Goal: Information Seeking & Learning: Learn about a topic

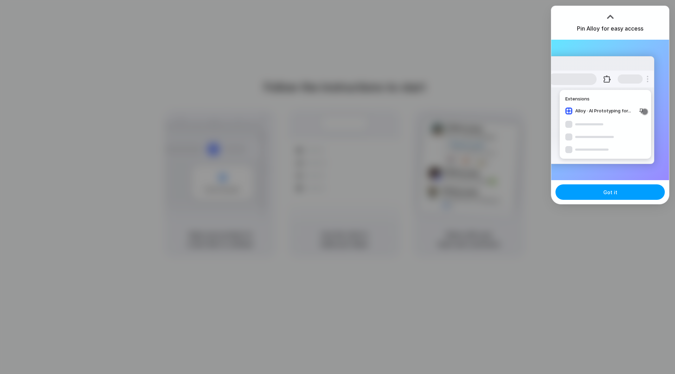
click at [605, 194] on span "Got it" at bounding box center [610, 192] width 14 height 7
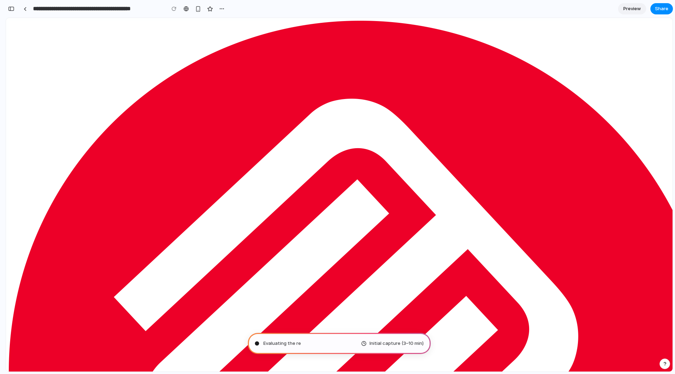
click at [186, 9] on div at bounding box center [186, 9] width 5 height 6
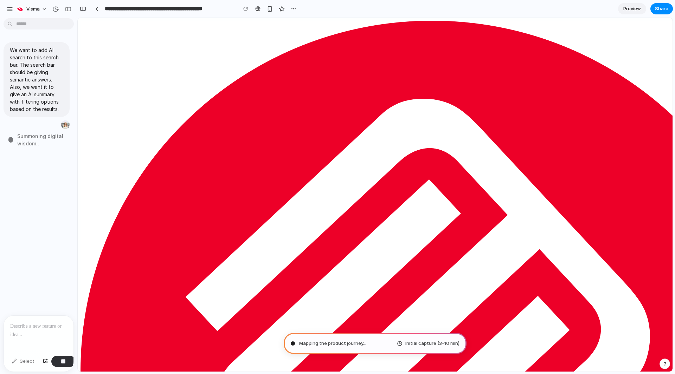
type input "**********"
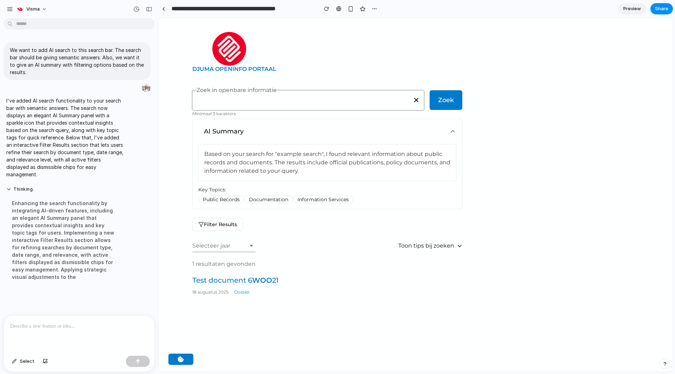
click at [268, 98] on input "Zoek in openbare informatie" at bounding box center [308, 101] width 223 height 7
drag, startPoint x: 214, startPoint y: 199, endPoint x: 260, endPoint y: 198, distance: 46.1
click at [258, 198] on div "Public Records Documentation Information Services" at bounding box center [327, 200] width 258 height 8
click at [253, 199] on span "Documentation" at bounding box center [268, 200] width 49 height 8
drag, startPoint x: 251, startPoint y: 200, endPoint x: 316, endPoint y: 201, distance: 64.3
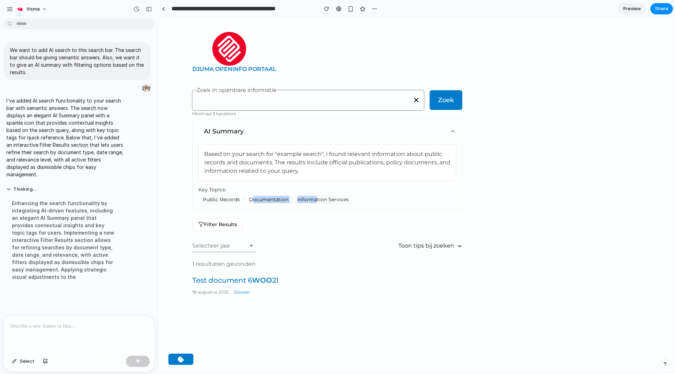
click at [316, 201] on div "Public Records Documentation Information Services" at bounding box center [327, 200] width 258 height 8
click at [317, 201] on span "Information Services" at bounding box center [323, 200] width 60 height 8
drag, startPoint x: 325, startPoint y: 201, endPoint x: 375, endPoint y: 205, distance: 50.4
click at [371, 205] on div "Based on your search for "example search", I found relevant information about p…" at bounding box center [327, 176] width 269 height 65
click at [328, 200] on span "Information Services" at bounding box center [323, 200] width 60 height 8
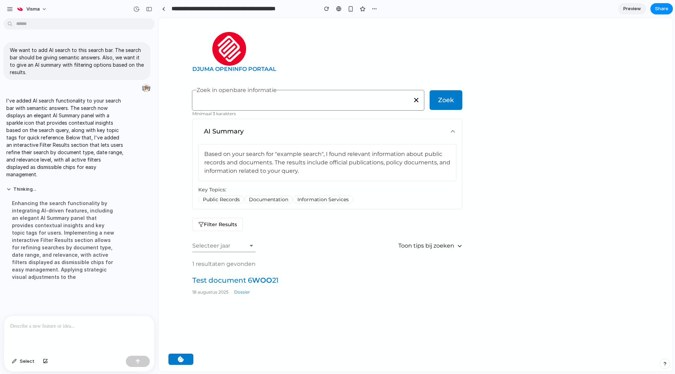
click at [450, 130] on icon at bounding box center [452, 131] width 7 height 7
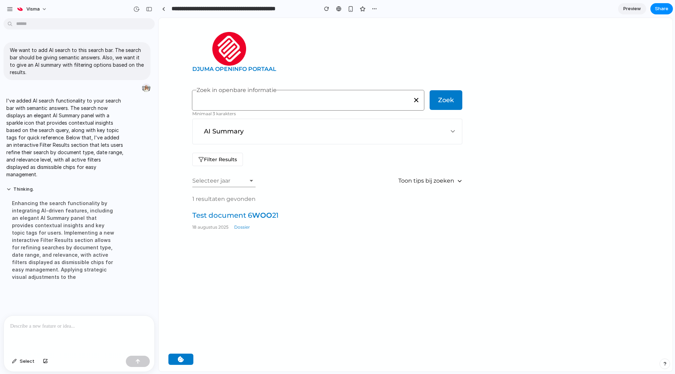
click at [456, 130] on icon at bounding box center [452, 131] width 7 height 7
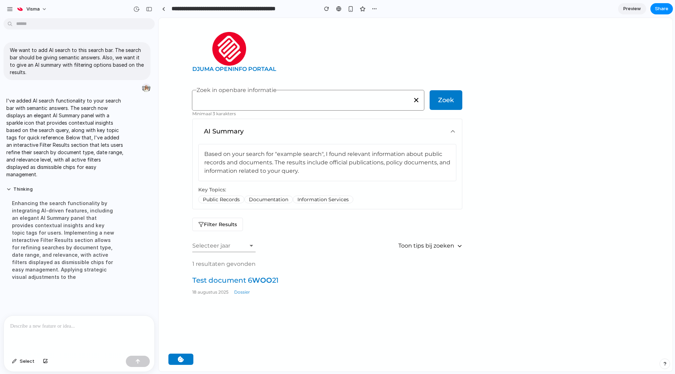
click at [319, 102] on input "Zoek in openbare informatie" at bounding box center [308, 101] width 223 height 7
type input "****"
click at [250, 239] on div "AI Summary Based on your search for "example search", I found relevant informat…" at bounding box center [327, 209] width 270 height 180
click at [250, 245] on span at bounding box center [251, 246] width 8 height 7
click at [251, 248] on span at bounding box center [251, 246] width 8 height 7
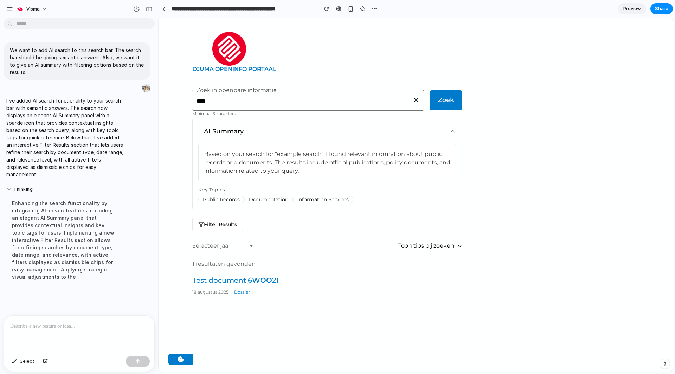
click at [228, 225] on span "Filter Results" at bounding box center [220, 224] width 33 height 7
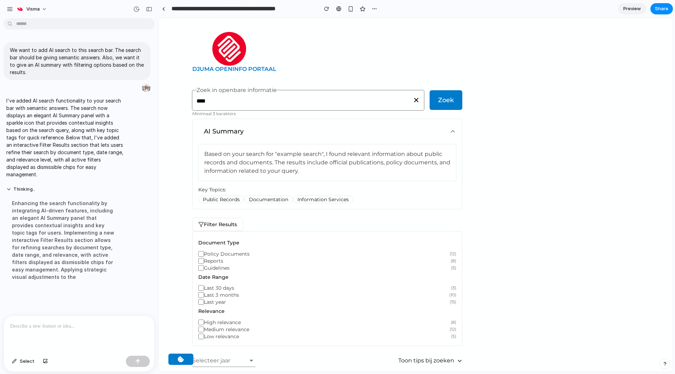
click at [218, 226] on span "Filter Results" at bounding box center [220, 224] width 33 height 7
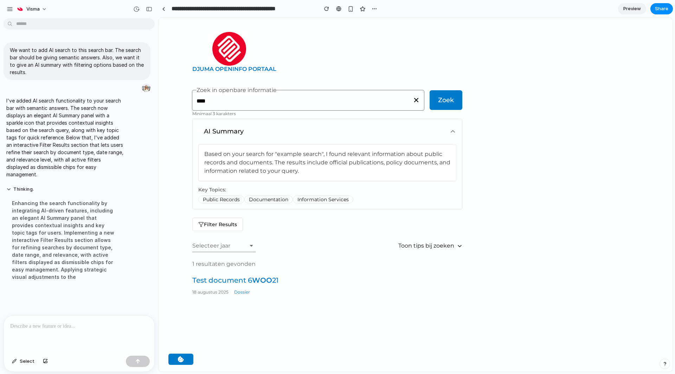
click at [218, 226] on span "Filter Results" at bounding box center [220, 224] width 33 height 7
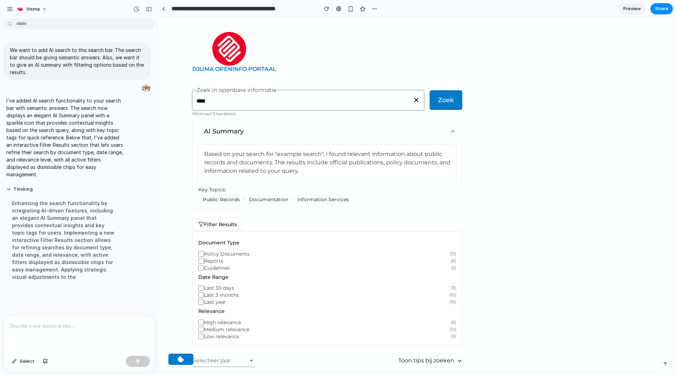
click at [218, 226] on span "Filter Results" at bounding box center [220, 224] width 33 height 7
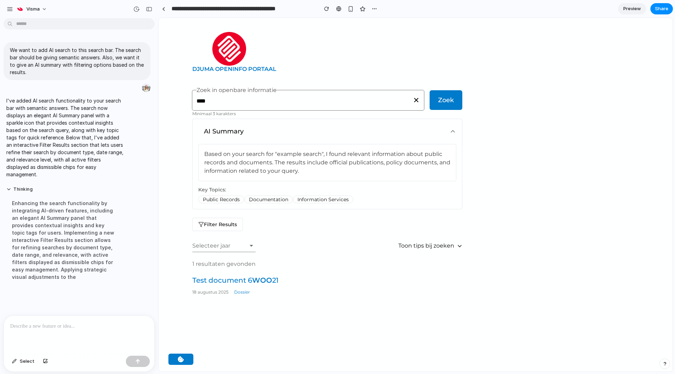
click at [458, 134] on button "AI Summary" at bounding box center [327, 131] width 269 height 25
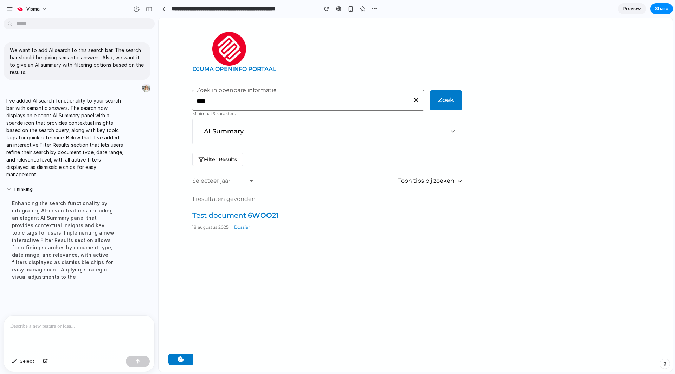
click at [454, 130] on icon at bounding box center [452, 131] width 7 height 7
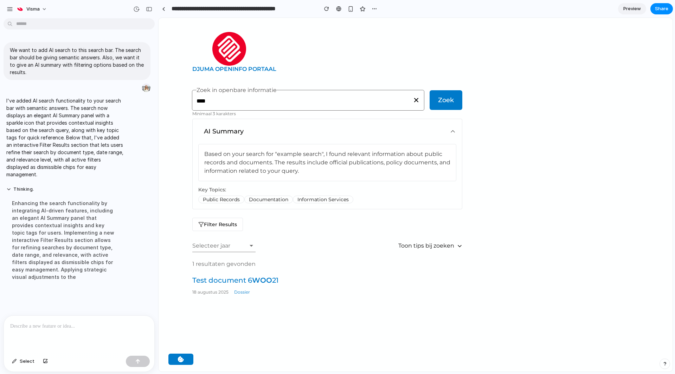
click at [236, 218] on button "Filter Results" at bounding box center [217, 224] width 51 height 13
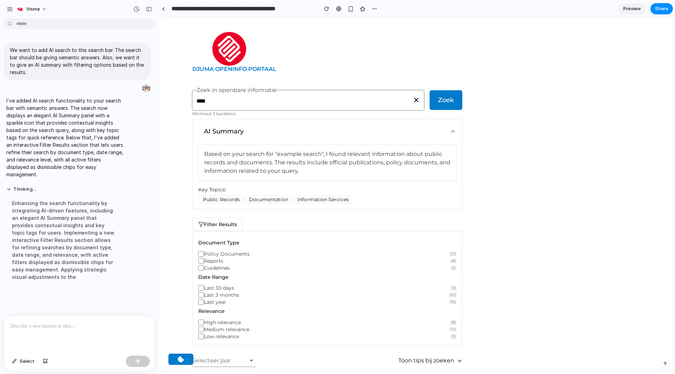
click at [229, 221] on span "Filter Results" at bounding box center [220, 224] width 33 height 7
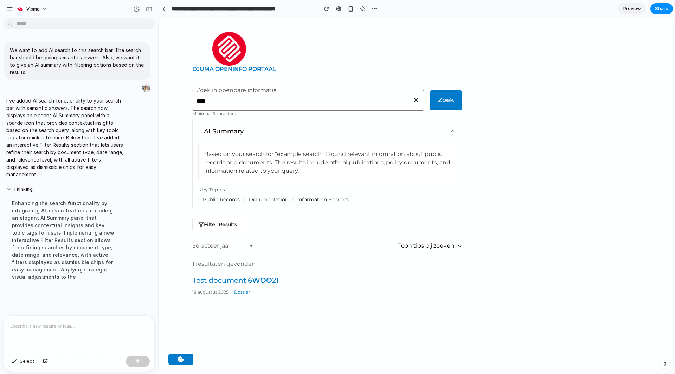
click at [31, 330] on div at bounding box center [79, 334] width 150 height 37
click at [26, 360] on span "Select" at bounding box center [27, 361] width 15 height 7
click at [219, 229] on div at bounding box center [416, 195] width 514 height 354
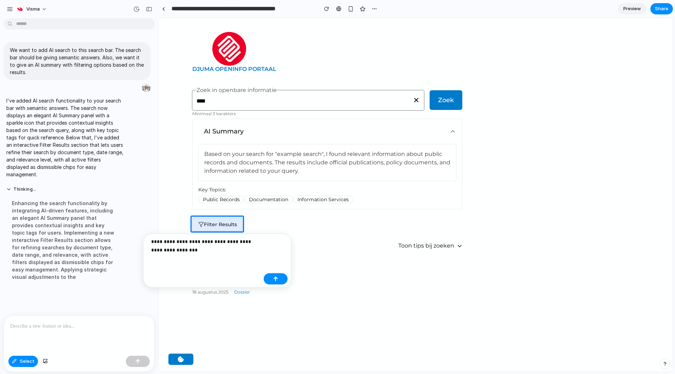
click at [244, 242] on p "**********" at bounding box center [206, 246] width 110 height 17
click at [266, 289] on button "button" at bounding box center [276, 287] width 24 height 11
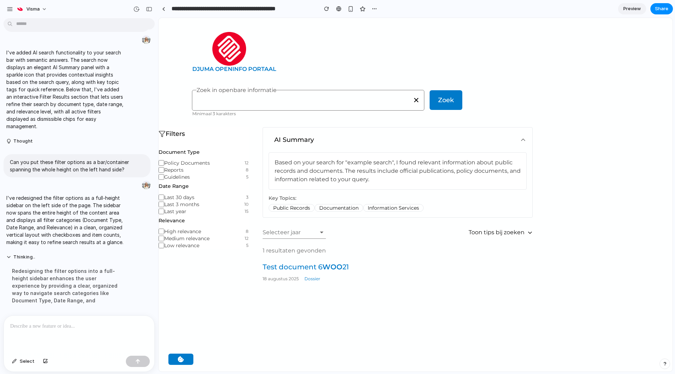
click at [316, 232] on div "Selecteer jaar" at bounding box center [294, 232] width 63 height 7
click at [323, 232] on span at bounding box center [322, 232] width 8 height 7
click at [523, 135] on button "AI Summary" at bounding box center [397, 140] width 269 height 25
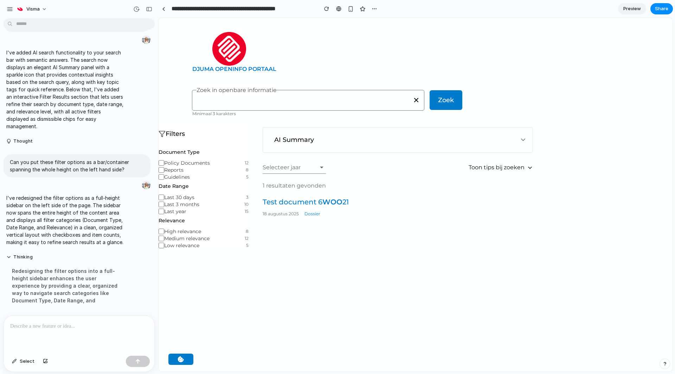
click at [525, 138] on icon at bounding box center [523, 139] width 7 height 7
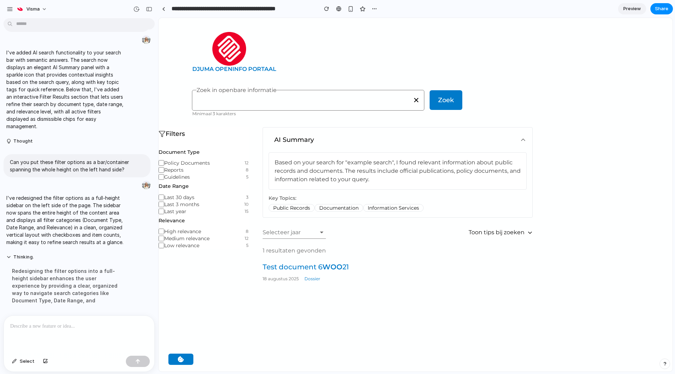
click at [379, 102] on input "Zoek in openbare informatie" at bounding box center [308, 101] width 223 height 7
click at [406, 128] on button "AI Summary" at bounding box center [397, 140] width 269 height 25
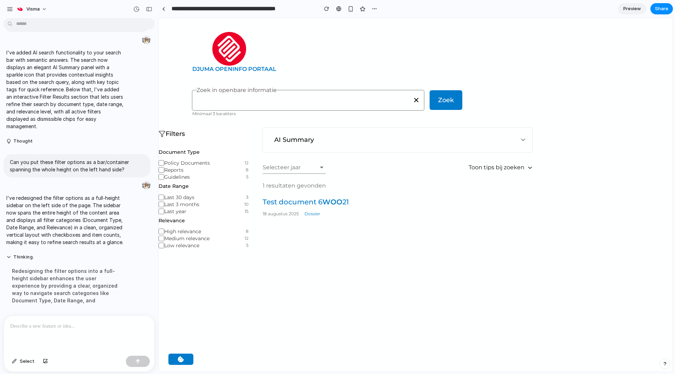
click at [361, 140] on button "AI Summary" at bounding box center [397, 140] width 269 height 25
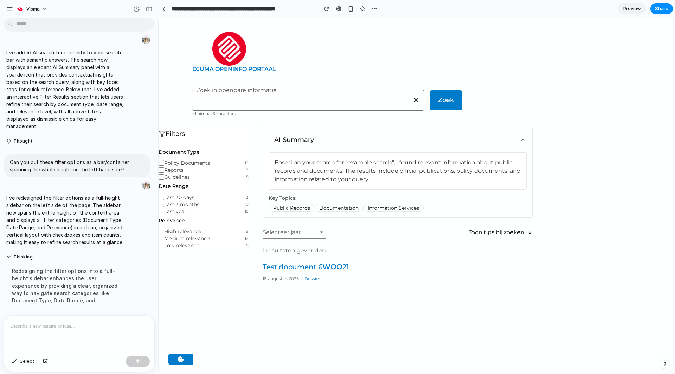
click at [442, 102] on span "Zoek" at bounding box center [446, 100] width 16 height 10
click at [321, 103] on input "Zoek in openbare informatie" at bounding box center [308, 101] width 223 height 7
click at [321, 102] on input "Zoek in openbare informatie" at bounding box center [308, 101] width 223 height 7
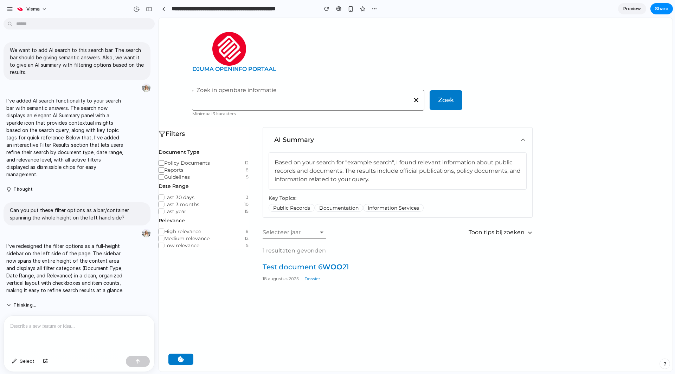
scroll to position [58, 0]
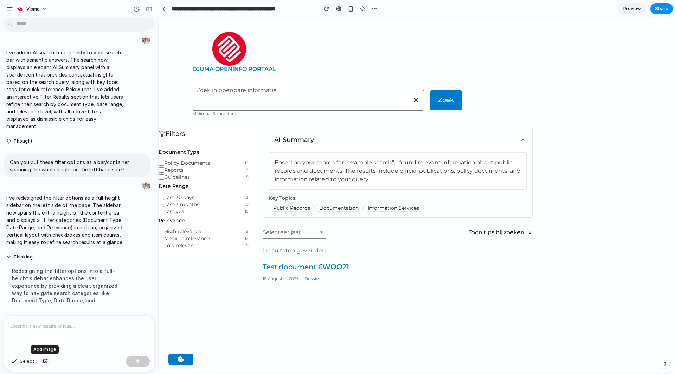
click at [46, 364] on div "button" at bounding box center [45, 362] width 5 height 4
click at [337, 8] on div at bounding box center [338, 9] width 5 height 6
click at [326, 8] on div "button" at bounding box center [326, 8] width 5 height 5
click at [377, 10] on button "button" at bounding box center [374, 9] width 11 height 11
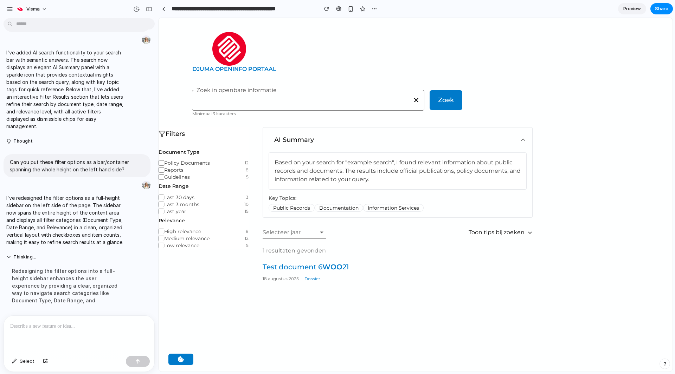
click at [525, 31] on div "Duplicate Delete" at bounding box center [337, 187] width 675 height 374
click at [8, 8] on div "button" at bounding box center [10, 9] width 6 height 6
click at [6, 9] on button "button" at bounding box center [10, 9] width 11 height 11
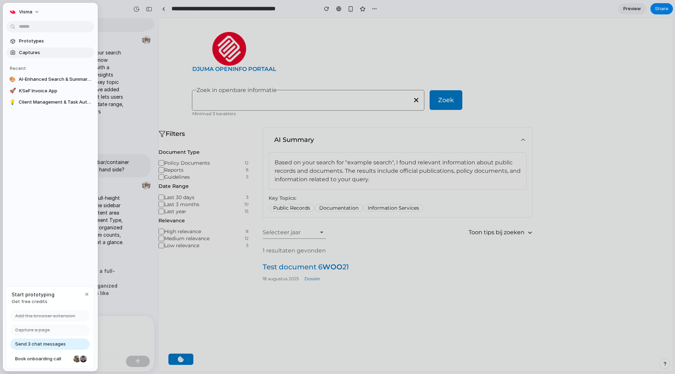
click at [21, 51] on span "Captures" at bounding box center [55, 52] width 72 height 7
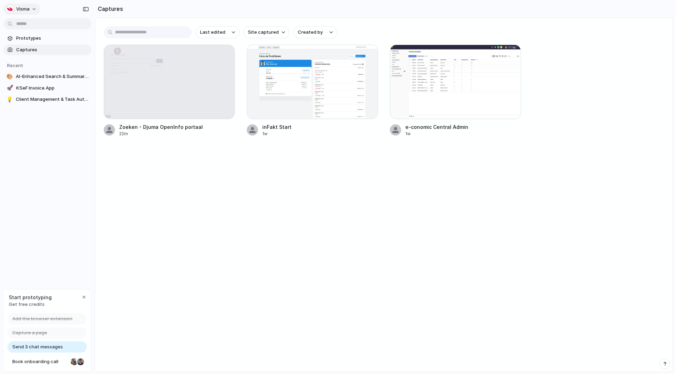
click at [34, 7] on button "Visma" at bounding box center [22, 9] width 37 height 11
click at [33, 8] on div "Settings Invite members Change theme Sign out" at bounding box center [337, 187] width 675 height 374
click at [160, 90] on div at bounding box center [169, 82] width 130 height 74
click at [157, 87] on div at bounding box center [169, 82] width 130 height 74
click at [60, 76] on span "AI-Enhanced Search & Summaries for Djuma OpenInfo" at bounding box center [52, 76] width 73 height 7
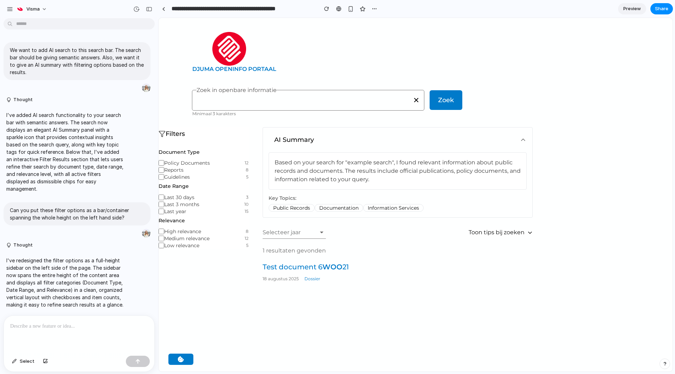
click at [287, 142] on h3 "AI Summary" at bounding box center [294, 140] width 40 height 8
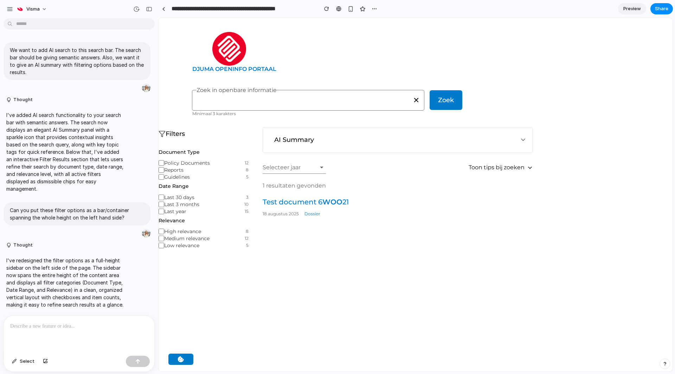
click at [340, 140] on button "AI Summary" at bounding box center [397, 140] width 269 height 25
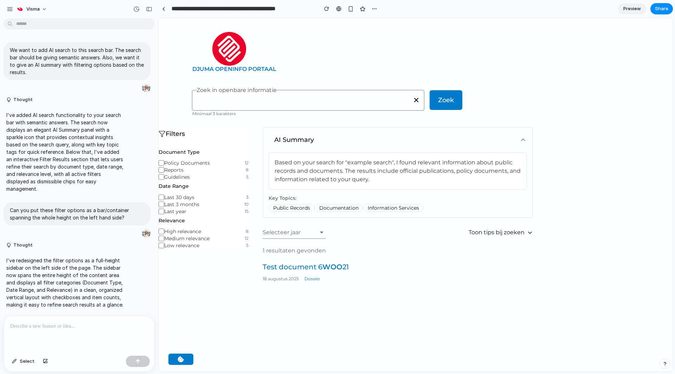
click at [289, 210] on span "Public Records" at bounding box center [292, 208] width 46 height 8
drag, startPoint x: 344, startPoint y: 203, endPoint x: 360, endPoint y: 203, distance: 15.8
click at [345, 203] on div "Key Topics: Public Records Documentation Information Services" at bounding box center [398, 203] width 258 height 17
drag, startPoint x: 396, startPoint y: 202, endPoint x: 210, endPoint y: 258, distance: 194.6
click at [396, 202] on div "Key Topics: Public Records Documentation Information Services" at bounding box center [398, 203] width 258 height 17
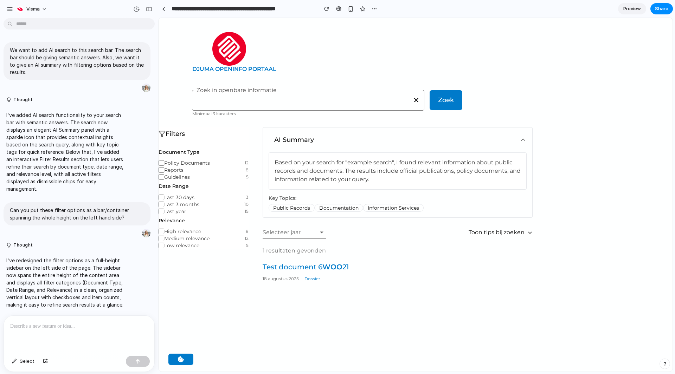
click at [45, 325] on p at bounding box center [79, 326] width 138 height 8
click at [294, 202] on div "Key Topics: Public Records Documentation Information Services" at bounding box center [398, 203] width 258 height 17
click at [47, 327] on p at bounding box center [79, 326] width 138 height 8
click at [17, 361] on button "Select" at bounding box center [23, 361] width 30 height 11
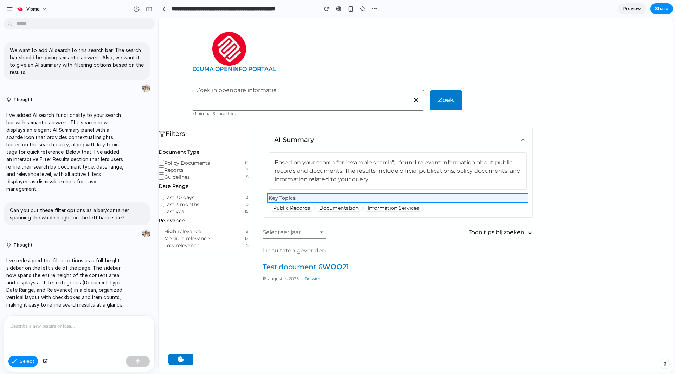
click at [288, 200] on div at bounding box center [416, 195] width 514 height 354
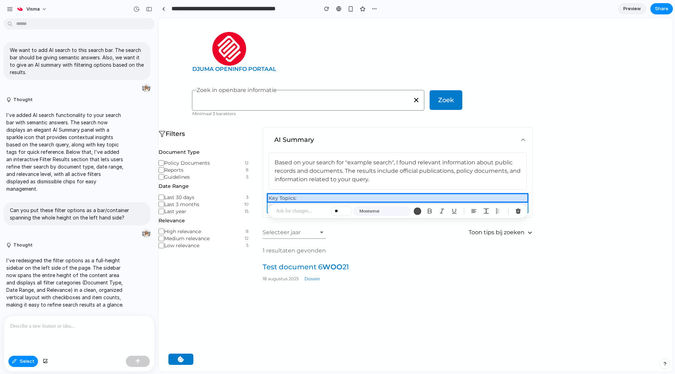
click at [359, 203] on div at bounding box center [416, 195] width 514 height 354
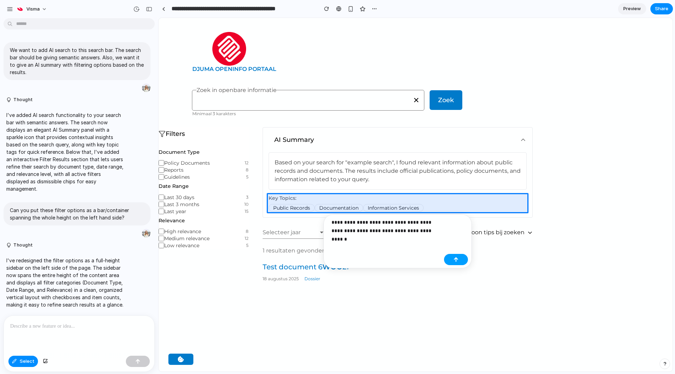
click at [454, 264] on button "button" at bounding box center [456, 259] width 24 height 11
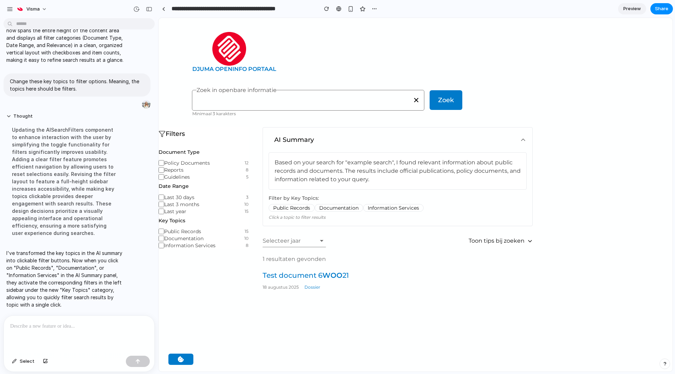
click at [293, 205] on button "Public Records" at bounding box center [292, 208] width 46 height 8
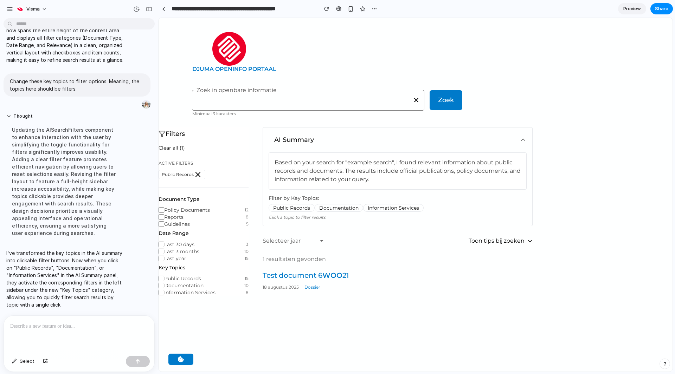
click at [293, 208] on button "Public Records" at bounding box center [292, 208] width 46 height 8
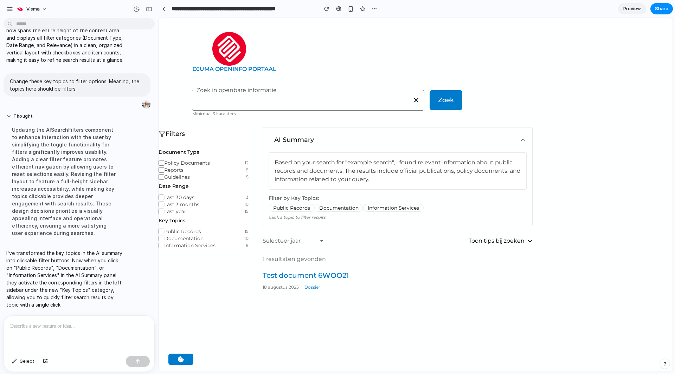
click at [293, 208] on button "Public Records" at bounding box center [292, 208] width 46 height 8
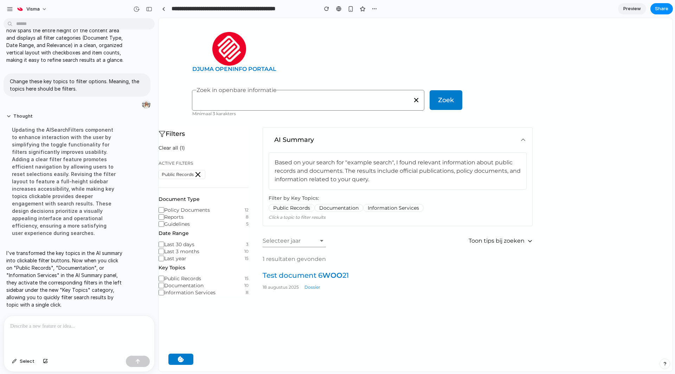
click at [293, 208] on button "Public Records" at bounding box center [292, 208] width 46 height 8
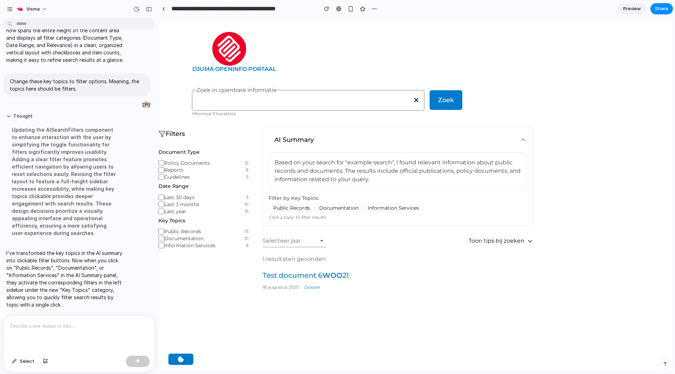
click at [293, 208] on button "Public Records" at bounding box center [292, 208] width 46 height 8
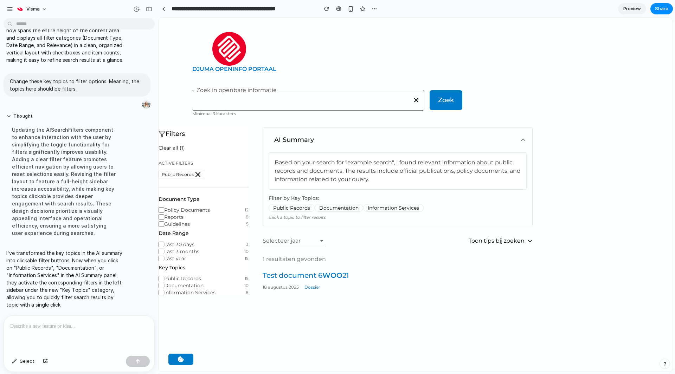
click at [293, 208] on button "Public Records" at bounding box center [292, 208] width 46 height 8
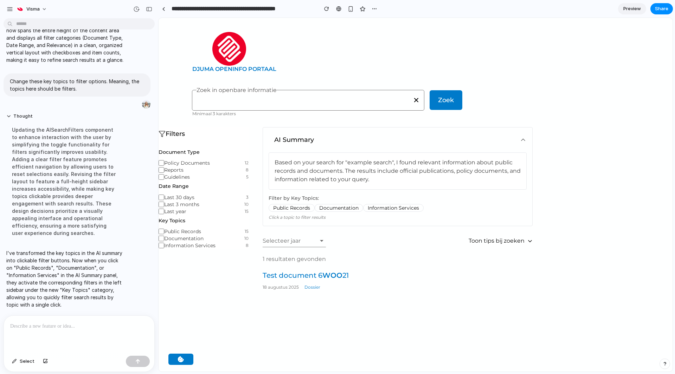
click at [333, 207] on button "Documentation" at bounding box center [339, 208] width 49 height 8
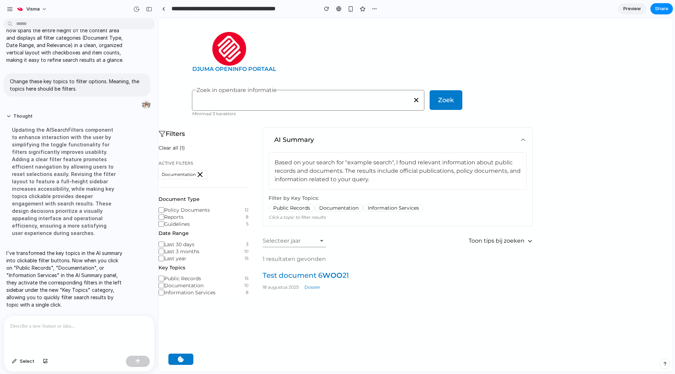
click at [333, 207] on button "Documentation" at bounding box center [339, 208] width 49 height 8
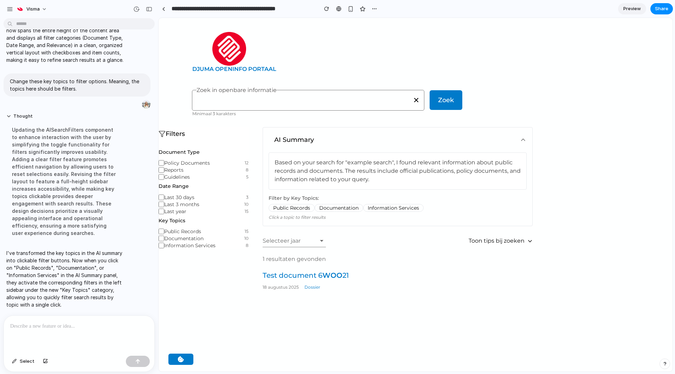
click at [387, 206] on button "Information Services" at bounding box center [393, 208] width 60 height 8
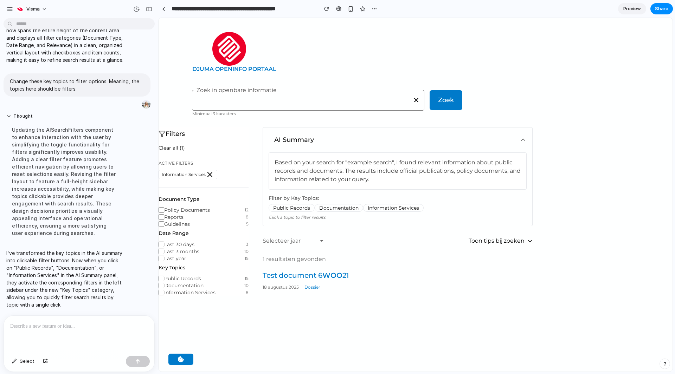
click at [387, 206] on button "Information Services" at bounding box center [393, 208] width 60 height 8
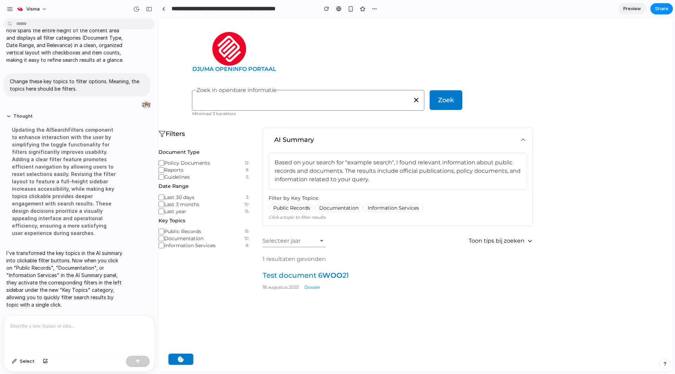
click at [523, 138] on icon at bounding box center [523, 139] width 7 height 7
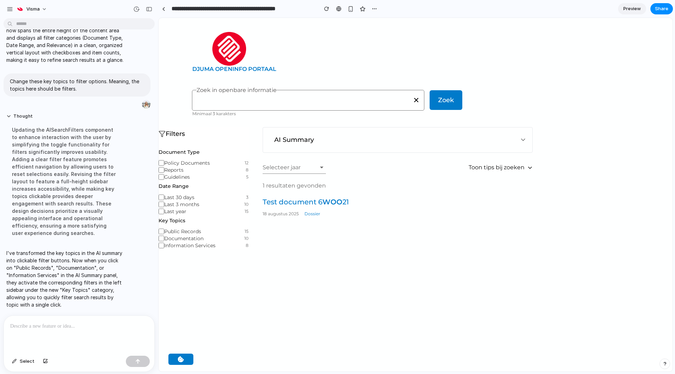
click at [523, 138] on icon at bounding box center [523, 139] width 7 height 7
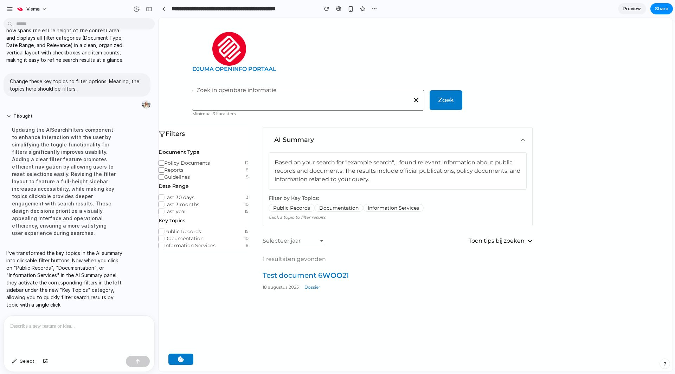
click at [295, 206] on button "Public Records" at bounding box center [292, 208] width 46 height 8
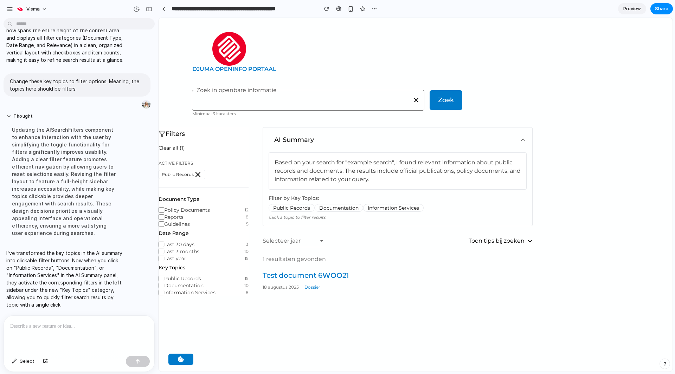
click at [295, 206] on button "Public Records" at bounding box center [292, 208] width 46 height 8
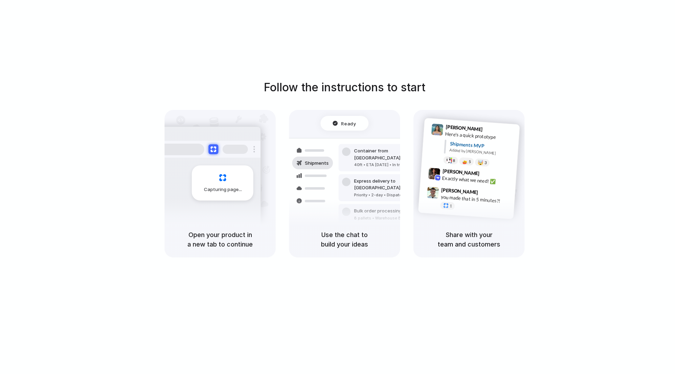
click at [339, 115] on div "Ready Shipments Container from Shanghai 40ft • ETA Dec 28 • In transit Express …" at bounding box center [344, 166] width 111 height 112
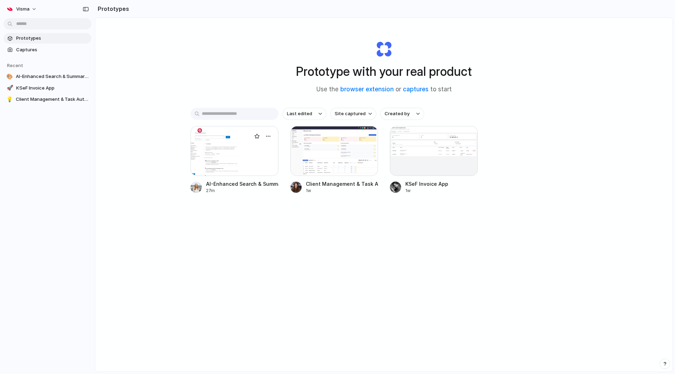
click at [234, 158] on div at bounding box center [235, 151] width 88 height 50
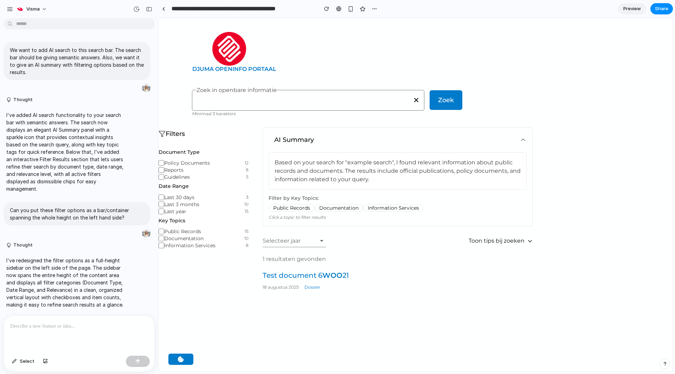
scroll to position [133, 0]
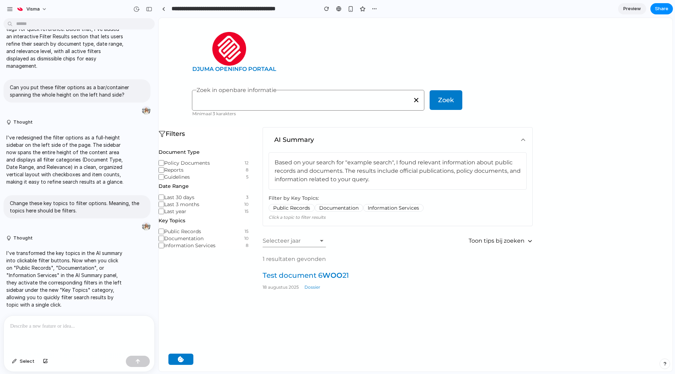
click at [297, 207] on button "Public Records" at bounding box center [292, 208] width 46 height 8
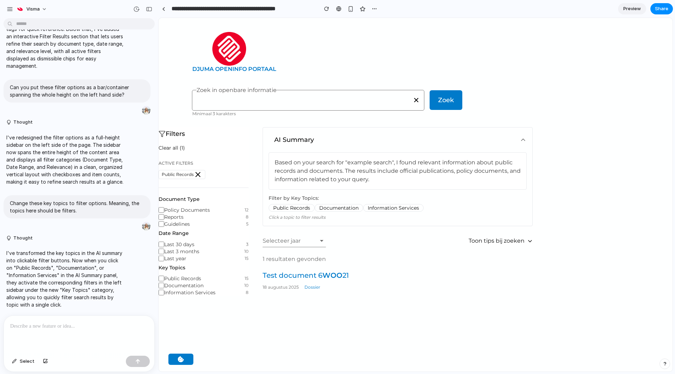
click at [297, 207] on button "Public Records" at bounding box center [292, 208] width 46 height 8
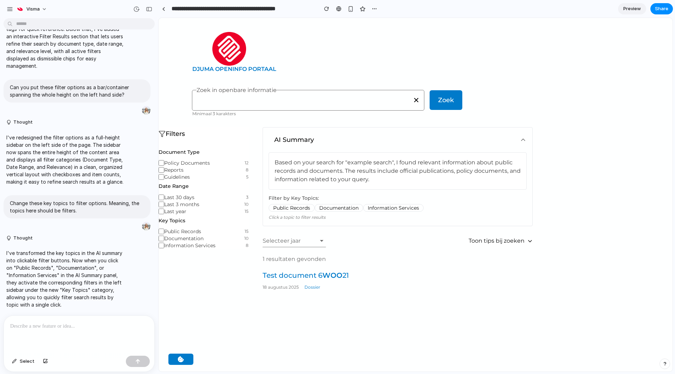
click at [53, 327] on p at bounding box center [79, 326] width 138 height 8
click at [286, 98] on input "Zoek in openbare informatie" at bounding box center [308, 101] width 223 height 7
click at [89, 327] on p at bounding box center [79, 326] width 138 height 8
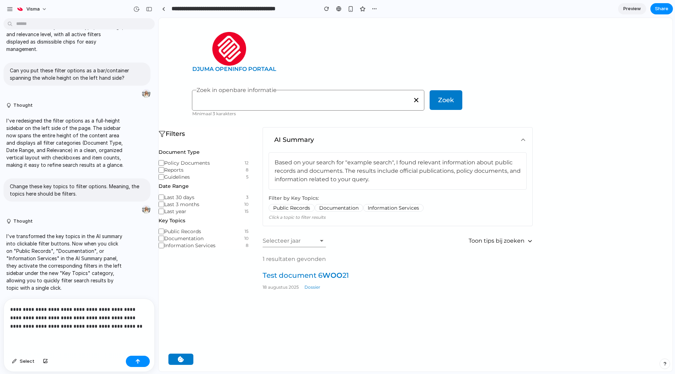
scroll to position [159, 0]
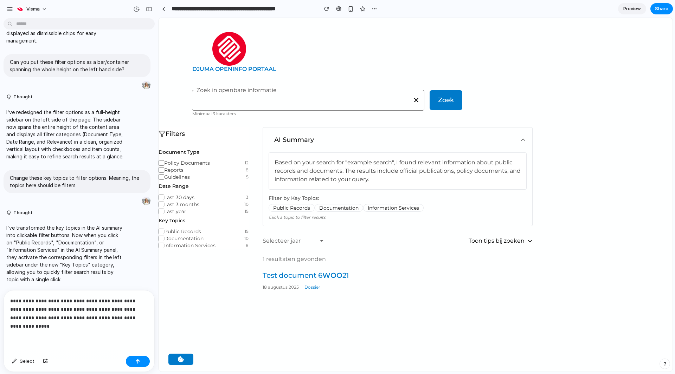
click at [42, 326] on p "**********" at bounding box center [77, 314] width 135 height 34
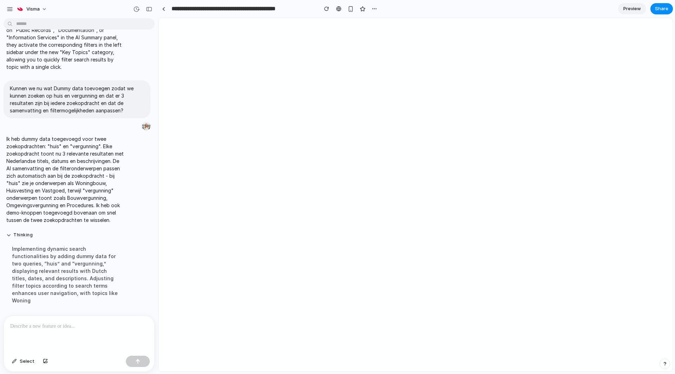
scroll to position [0, 0]
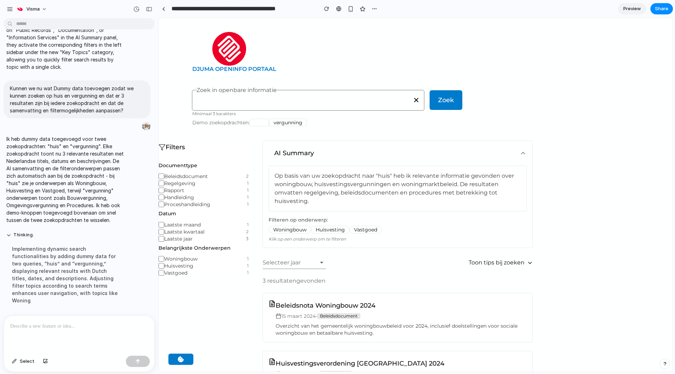
click at [304, 101] on input "Zoek in openbare informatie" at bounding box center [308, 101] width 223 height 7
type input "****"
click at [282, 121] on button "vergunning" at bounding box center [288, 123] width 38 height 8
click at [263, 123] on button "huis" at bounding box center [259, 123] width 19 height 8
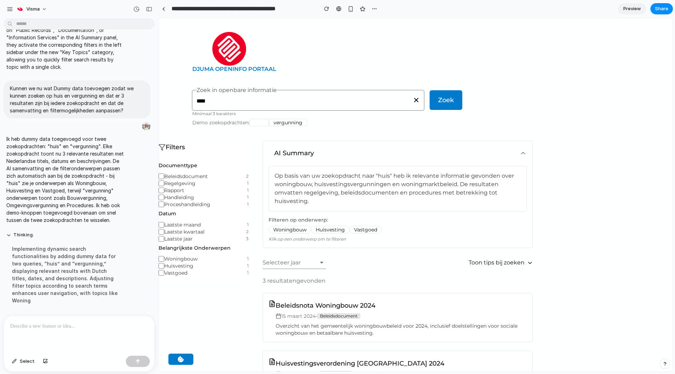
click at [288, 123] on button "vergunning" at bounding box center [288, 123] width 38 height 8
click at [251, 121] on button "huis" at bounding box center [259, 123] width 19 height 8
click at [290, 120] on button "vergunning" at bounding box center [288, 123] width 38 height 8
click at [246, 120] on span "Demo zoekopdrachten:" at bounding box center [220, 122] width 57 height 7
click at [244, 116] on lib-search "**** Zoek in openbare informatie Minimaal 3 karakters" at bounding box center [308, 103] width 232 height 32
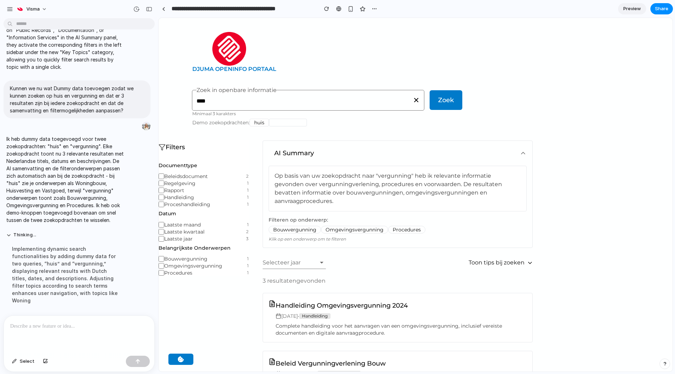
click at [277, 124] on button "vergunning" at bounding box center [288, 123] width 38 height 8
click at [266, 124] on button "huis" at bounding box center [259, 123] width 19 height 8
click at [294, 230] on button "Woningbouw" at bounding box center [290, 230] width 43 height 8
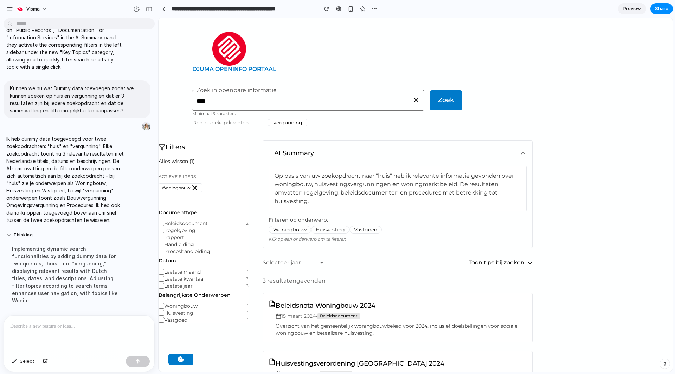
click at [294, 230] on button "Woningbouw" at bounding box center [290, 230] width 43 height 8
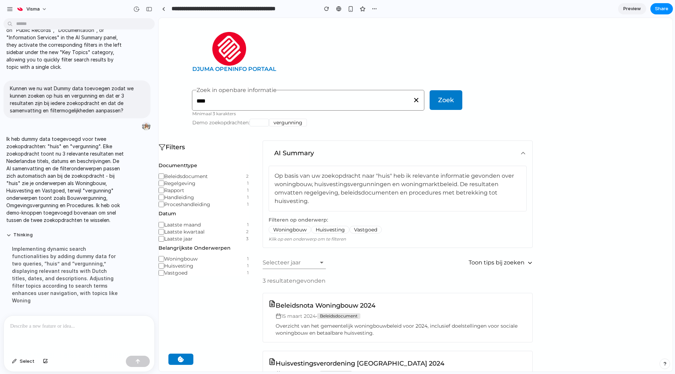
click at [294, 230] on button "Woningbouw" at bounding box center [290, 230] width 43 height 8
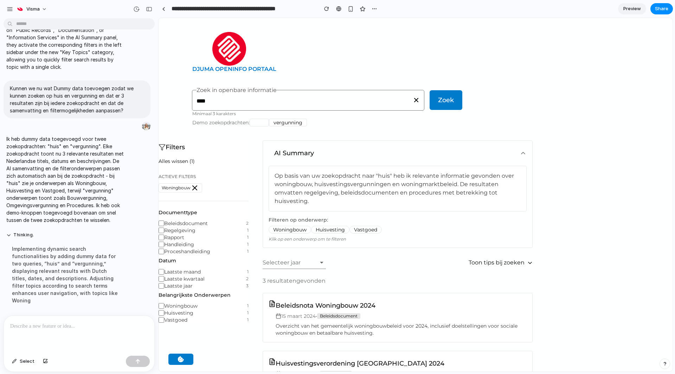
click at [294, 230] on button "Woningbouw" at bounding box center [290, 230] width 43 height 8
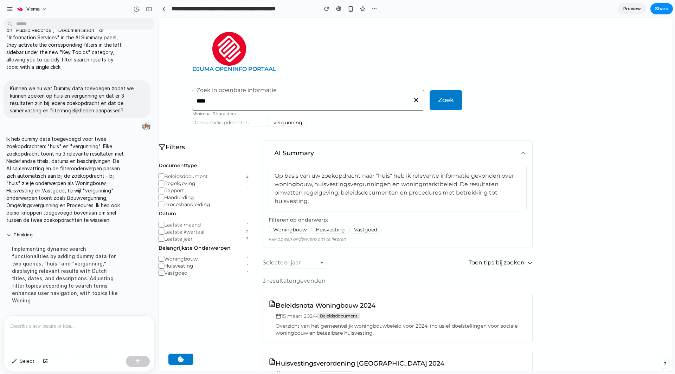
click at [325, 229] on button "Huisvesting" at bounding box center [330, 230] width 38 height 8
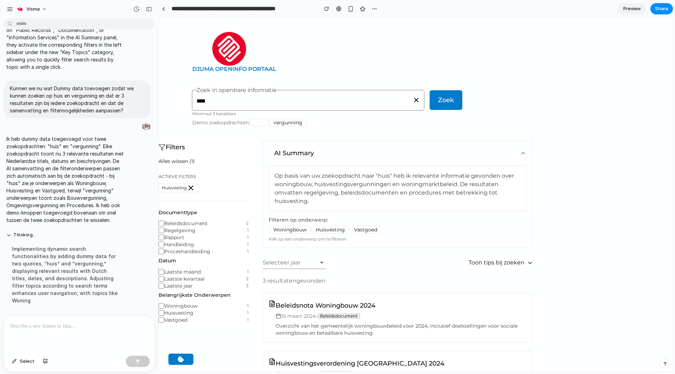
click at [325, 229] on button "Huisvesting" at bounding box center [330, 230] width 38 height 8
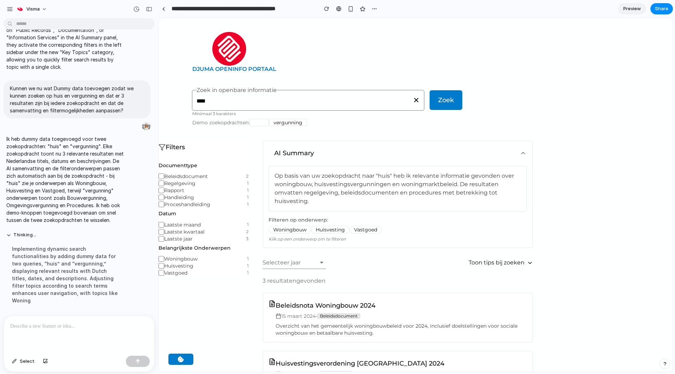
click at [325, 229] on button "Huisvesting" at bounding box center [330, 230] width 38 height 8
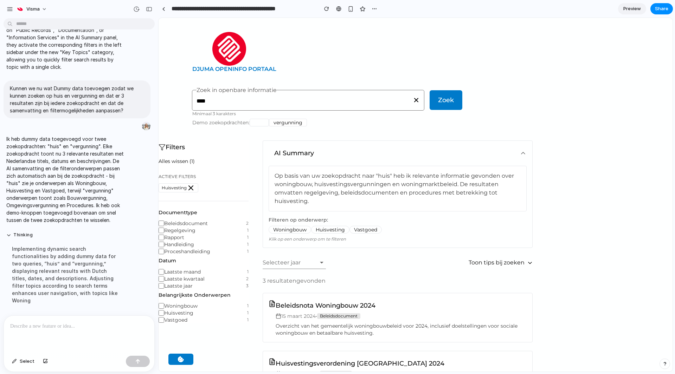
click at [326, 227] on button "Huisvesting" at bounding box center [330, 230] width 38 height 8
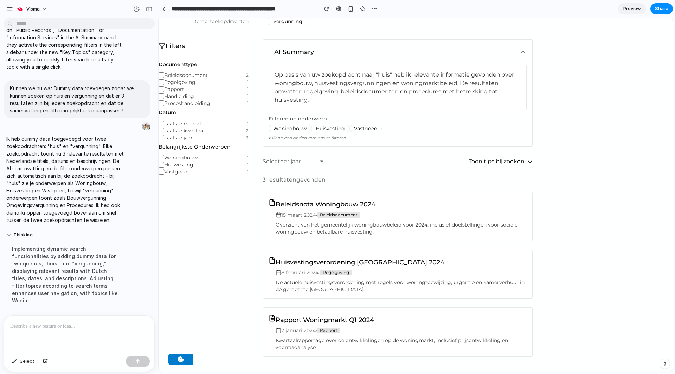
scroll to position [114, 0]
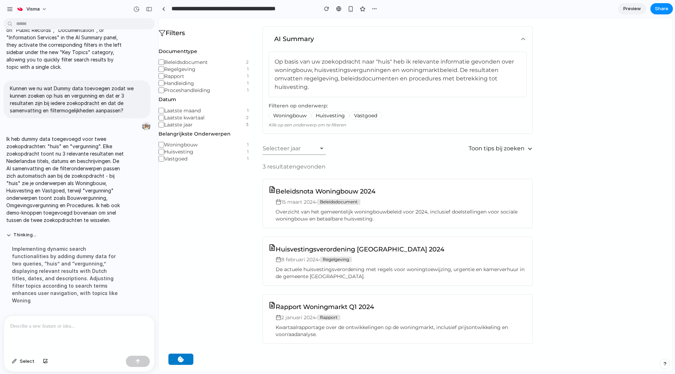
click at [314, 146] on div at bounding box center [289, 148] width 52 height 7
click at [313, 149] on div at bounding box center [289, 148] width 52 height 7
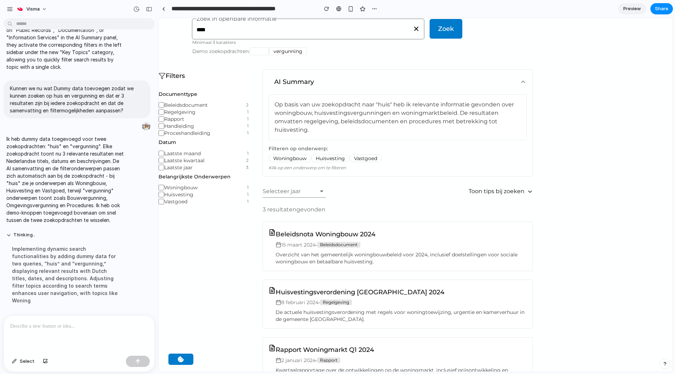
scroll to position [0, 0]
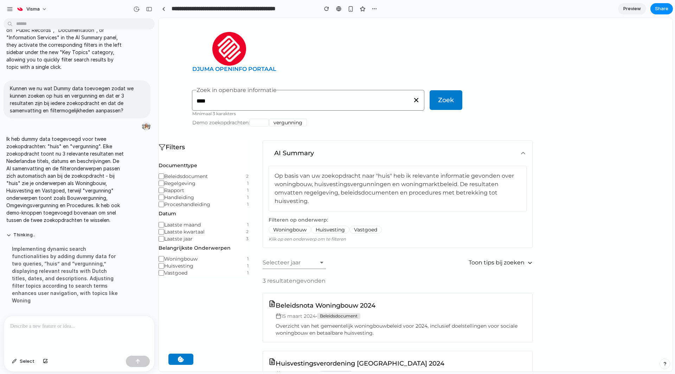
click at [344, 257] on div "Selecteer jaar Toon tips bij zoeken" at bounding box center [398, 263] width 270 height 13
click at [17, 365] on button "Select" at bounding box center [23, 361] width 30 height 11
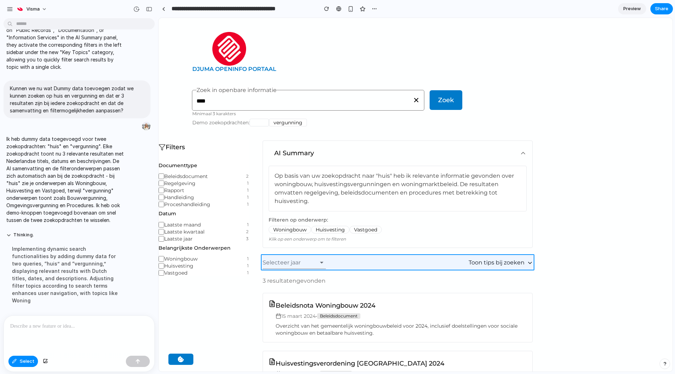
click at [363, 266] on div at bounding box center [416, 195] width 514 height 354
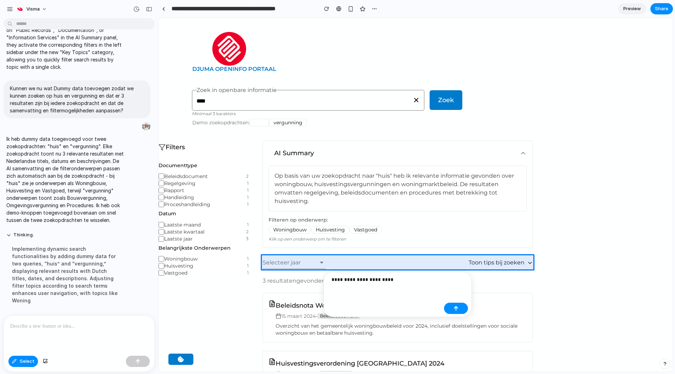
click at [386, 281] on p "**********" at bounding box center [387, 280] width 110 height 8
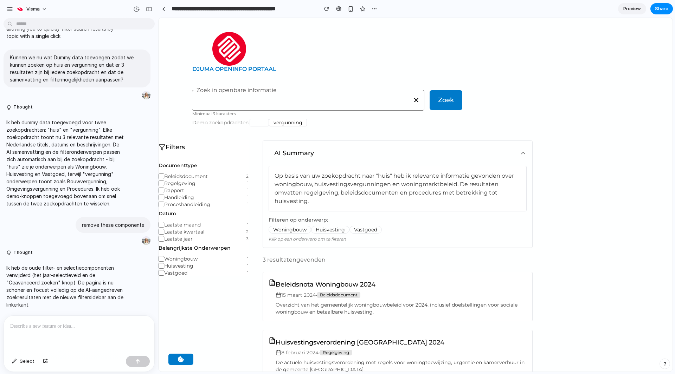
click at [62, 326] on p at bounding box center [79, 326] width 138 height 8
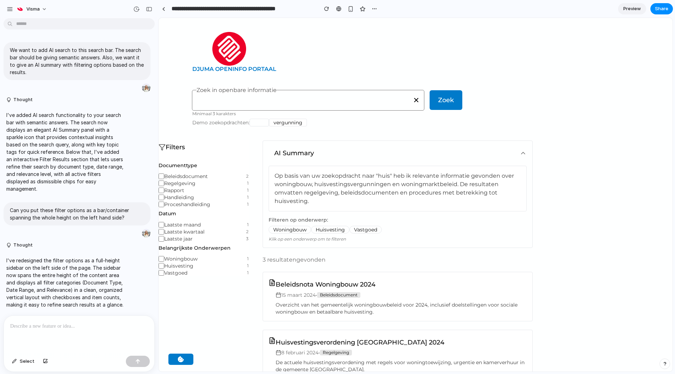
click at [49, 335] on div at bounding box center [79, 334] width 150 height 37
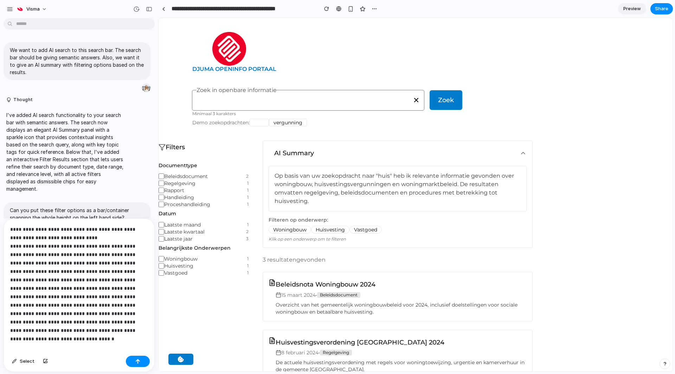
click at [97, 236] on p "**********" at bounding box center [76, 288] width 132 height 127
click at [9, 229] on div "**********" at bounding box center [79, 286] width 150 height 134
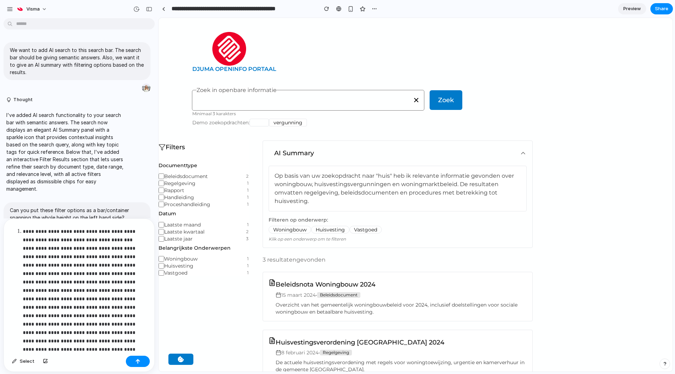
click at [36, 233] on p "**********" at bounding box center [83, 298] width 120 height 143
click at [100, 230] on p "**********" at bounding box center [83, 303] width 120 height 152
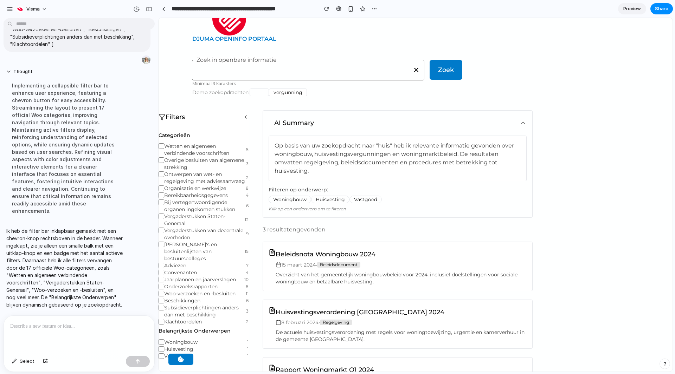
scroll to position [70, 0]
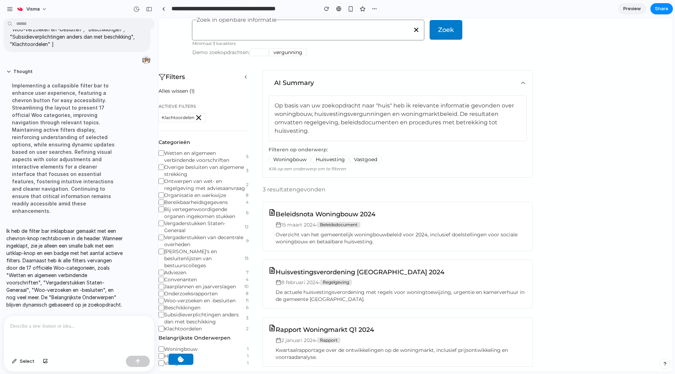
click at [160, 315] on label "Subsidieverplichtingen [PERSON_NAME] met beschikking 3" at bounding box center [204, 319] width 90 height 14
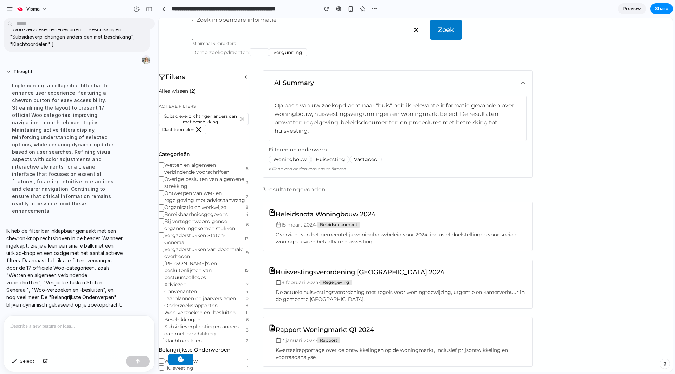
click at [199, 129] on icon at bounding box center [198, 130] width 8 height 8
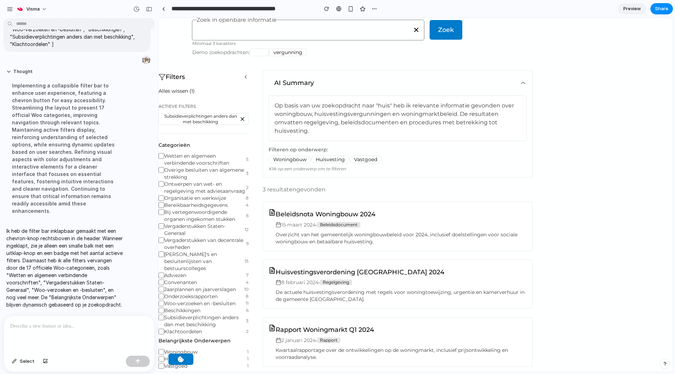
click at [241, 119] on icon at bounding box center [242, 119] width 6 height 8
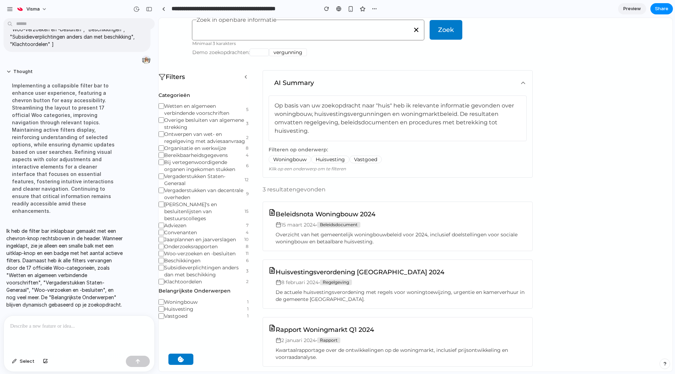
click at [177, 104] on span "Wetten en algemeen verbindende voorschriften" at bounding box center [205, 110] width 82 height 14
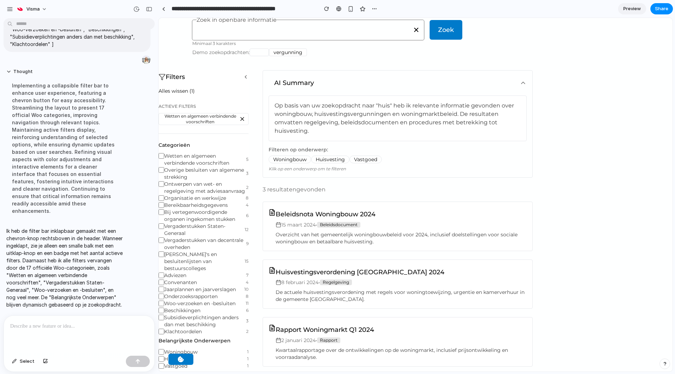
click at [171, 162] on span "Wetten en algemeen verbindende voorschriften" at bounding box center [205, 160] width 82 height 14
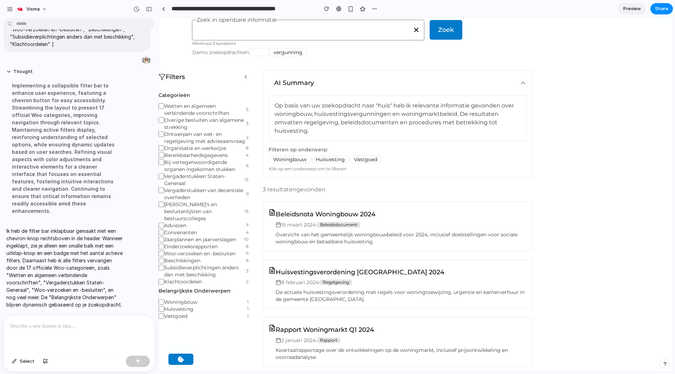
click at [51, 329] on div at bounding box center [79, 334] width 150 height 37
click at [244, 75] on icon at bounding box center [246, 77] width 6 height 6
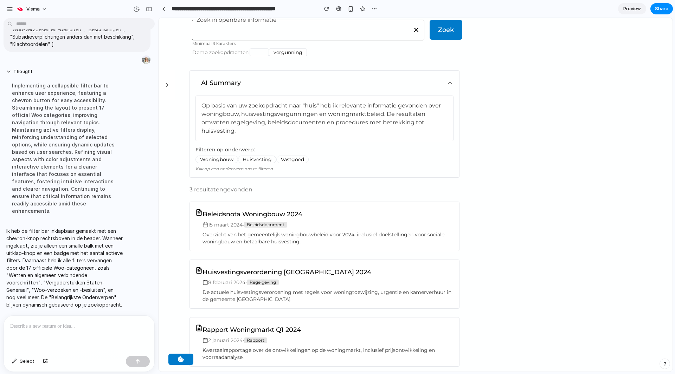
scroll to position [0, 0]
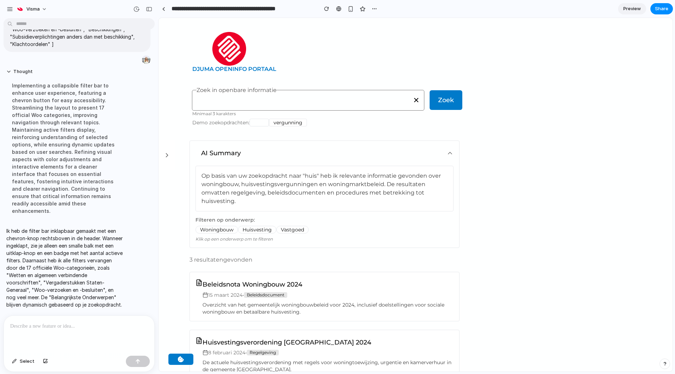
click at [250, 99] on input "Zoek in openbare informatie" at bounding box center [308, 101] width 223 height 7
click at [275, 123] on button "vergunning" at bounding box center [288, 123] width 38 height 8
click at [258, 121] on button "huis" at bounding box center [259, 123] width 19 height 8
click at [287, 119] on button "vergunning" at bounding box center [288, 123] width 38 height 8
click at [275, 119] on button "vergunning" at bounding box center [288, 123] width 38 height 8
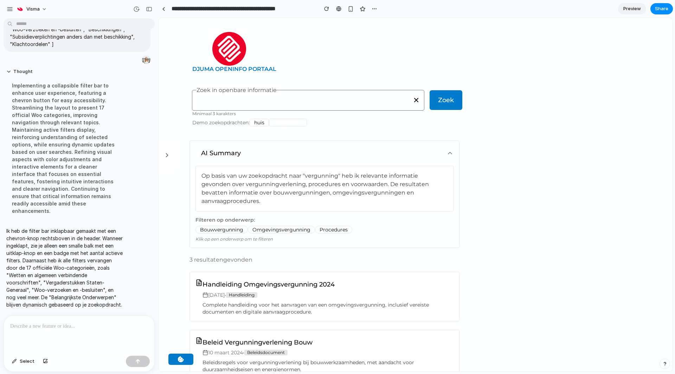
click at [262, 125] on button "huis" at bounding box center [259, 123] width 19 height 8
click at [286, 123] on button "vergunning" at bounding box center [288, 123] width 38 height 8
click at [265, 123] on button "huis" at bounding box center [259, 123] width 19 height 8
click at [661, 8] on span "Share" at bounding box center [661, 8] width 13 height 7
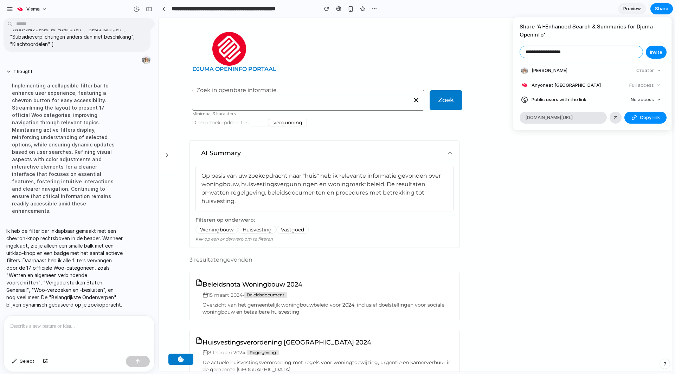
click at [580, 52] on input "**********" at bounding box center [581, 52] width 123 height 12
type input "**********"
click at [662, 49] on span "Invite" at bounding box center [656, 52] width 12 height 7
click at [643, 81] on div "Full access" at bounding box center [645, 86] width 37 height 10
click at [643, 86] on div "Full access" at bounding box center [645, 86] width 37 height 10
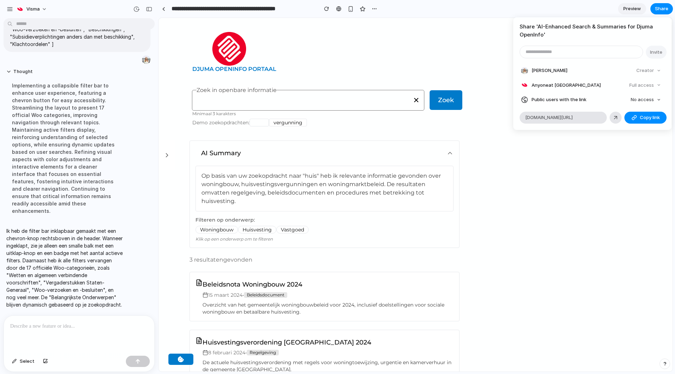
click at [643, 86] on div "Full access" at bounding box center [645, 86] width 37 height 10
click at [646, 100] on span "No access" at bounding box center [642, 99] width 23 height 7
click at [646, 97] on div "No access Full access" at bounding box center [337, 187] width 675 height 374
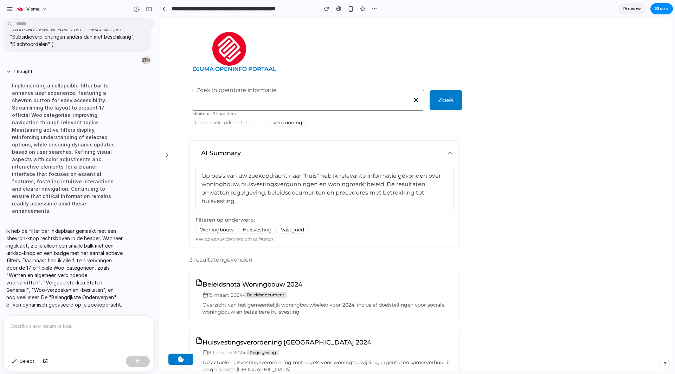
click at [292, 123] on div "Share ' AI-Enhanced Search & Summaries for Djuma OpenInfo ' Invite Irne Verwijs…" at bounding box center [337, 187] width 675 height 374
click at [284, 122] on button "vergunning" at bounding box center [288, 123] width 38 height 8
click at [261, 122] on button "huis" at bounding box center [259, 123] width 19 height 8
click at [265, 123] on button "huis" at bounding box center [259, 123] width 19 height 8
click at [260, 123] on button "huis" at bounding box center [259, 123] width 19 height 8
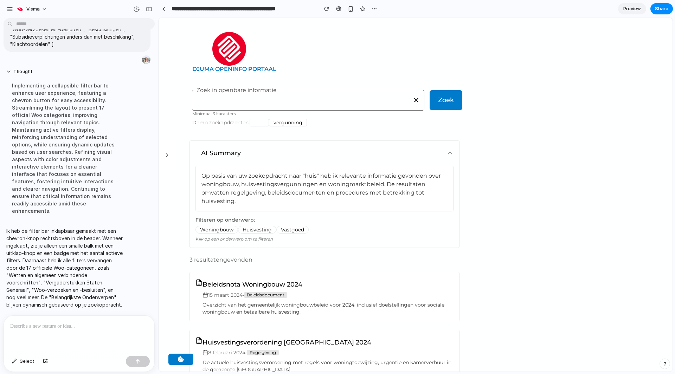
click at [261, 121] on button "huis" at bounding box center [259, 123] width 19 height 8
click at [287, 121] on button "vergunning" at bounding box center [288, 123] width 38 height 8
click at [264, 122] on button "huis" at bounding box center [259, 123] width 19 height 8
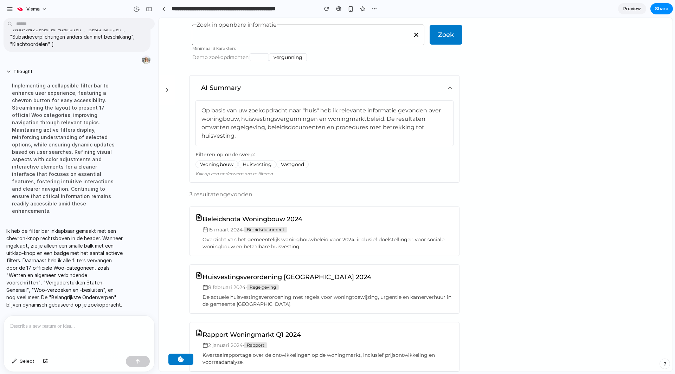
scroll to position [70, 0]
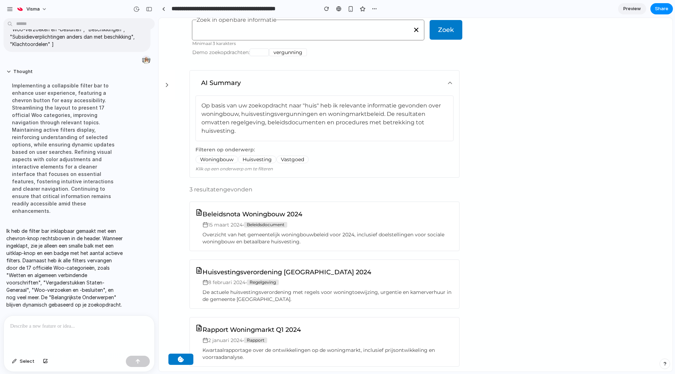
click at [164, 85] on icon at bounding box center [166, 85] width 7 height 7
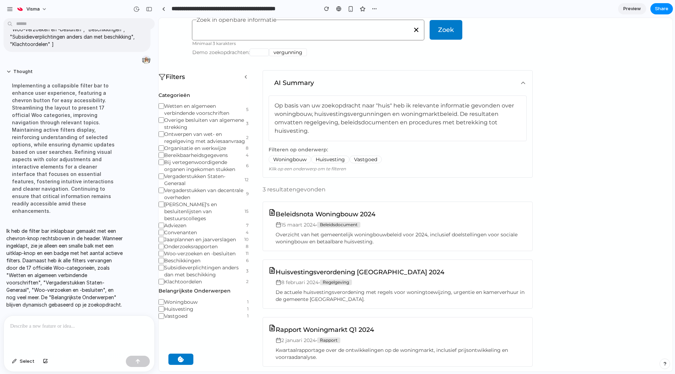
click at [245, 75] on icon at bounding box center [246, 77] width 6 height 6
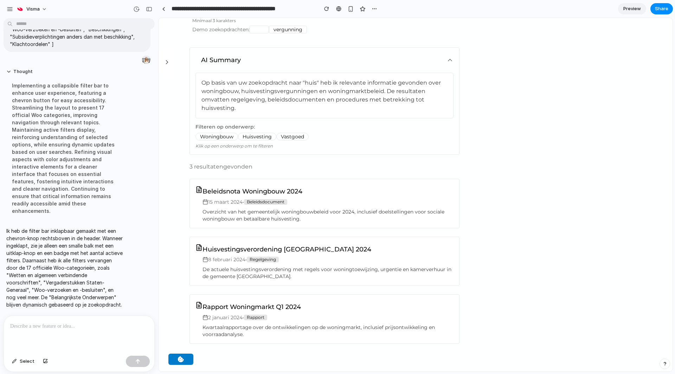
scroll to position [0, 0]
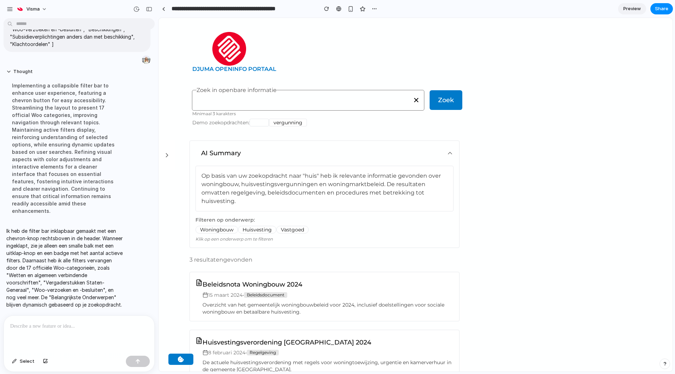
click at [455, 153] on button "AI Summary" at bounding box center [324, 153] width 269 height 25
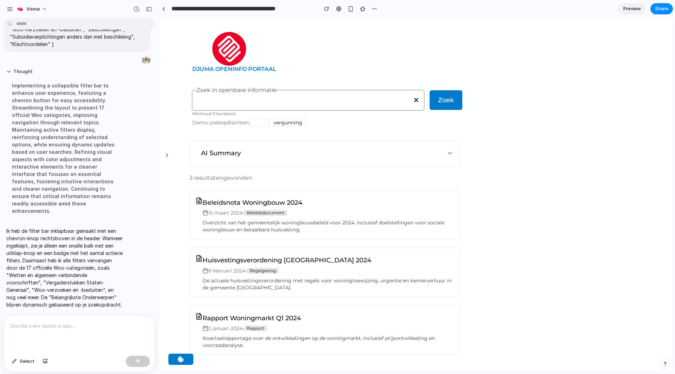
click at [455, 153] on button "AI Summary" at bounding box center [324, 153] width 269 height 25
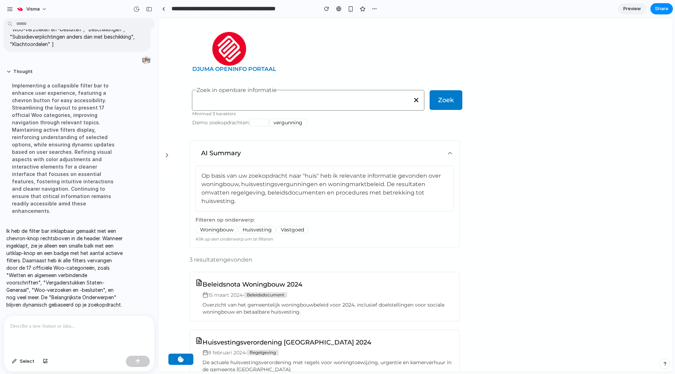
click at [233, 156] on h3 "AI Summary" at bounding box center [221, 153] width 40 height 8
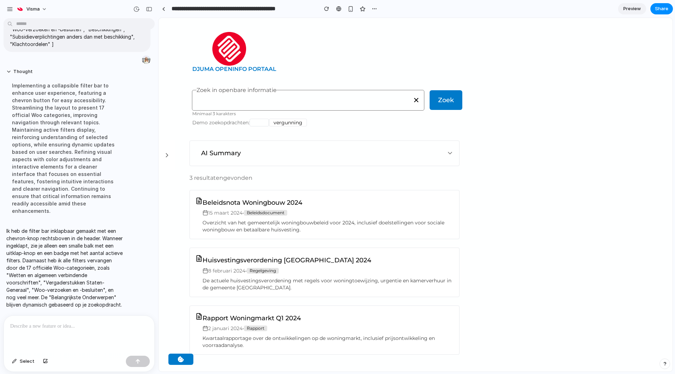
click at [233, 156] on h3 "AI Summary" at bounding box center [221, 153] width 40 height 8
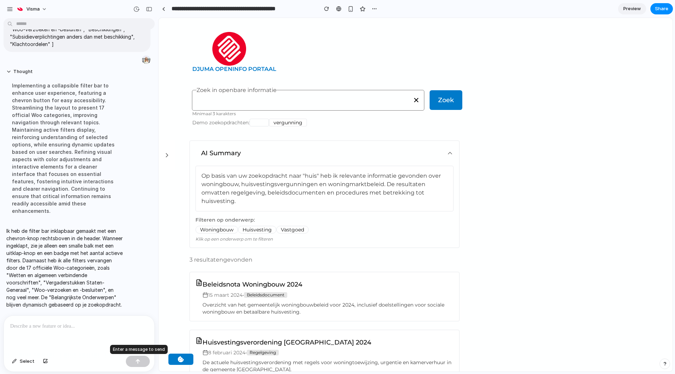
click at [137, 364] on div at bounding box center [138, 361] width 24 height 11
click at [20, 363] on span "Select" at bounding box center [27, 361] width 15 height 7
click at [234, 152] on div at bounding box center [416, 195] width 514 height 354
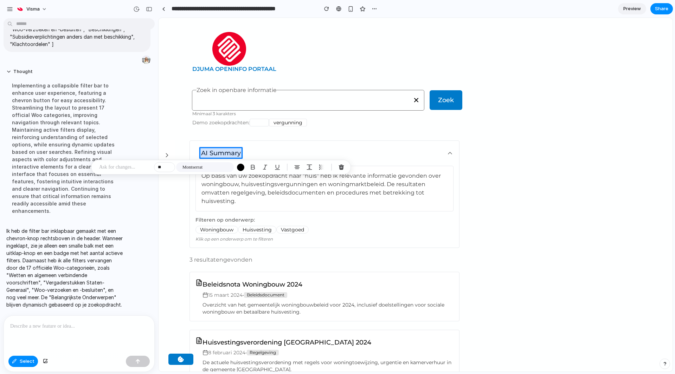
click at [227, 151] on div at bounding box center [416, 195] width 514 height 354
click at [230, 153] on div at bounding box center [416, 195] width 514 height 354
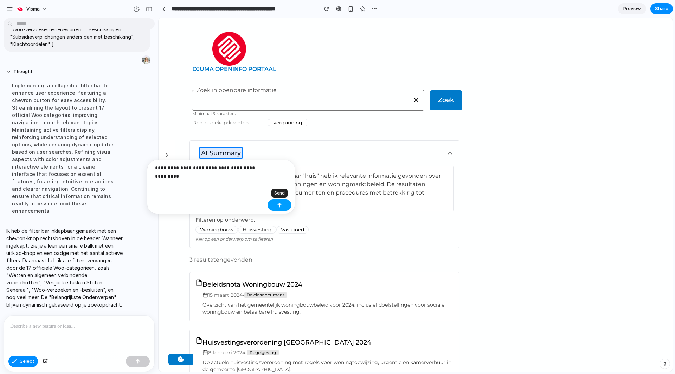
click at [282, 204] on button "button" at bounding box center [280, 205] width 24 height 11
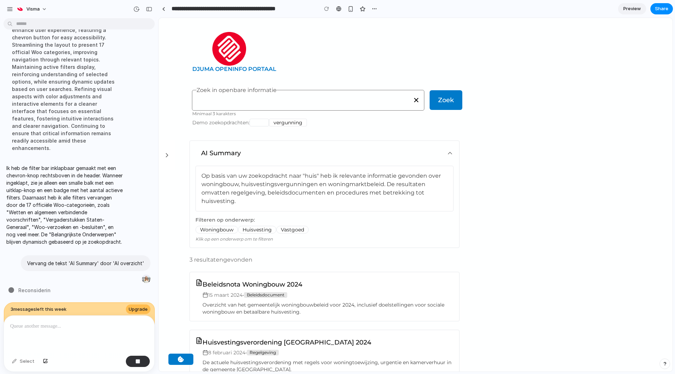
scroll to position [844, 0]
click at [409, 159] on button "AI Summary" at bounding box center [324, 153] width 269 height 25
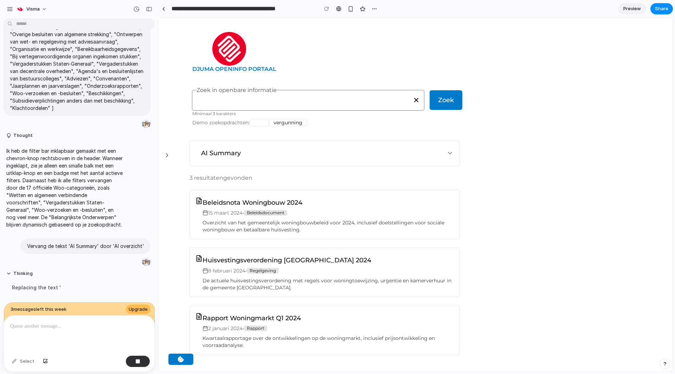
click at [414, 153] on button "AI Summary" at bounding box center [324, 153] width 269 height 25
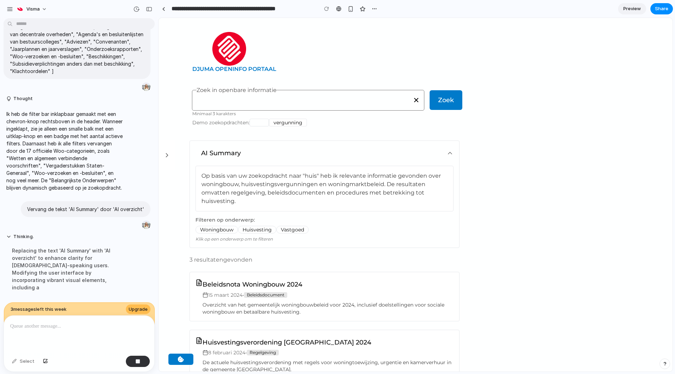
click at [414, 153] on button "AI Summary" at bounding box center [324, 153] width 269 height 25
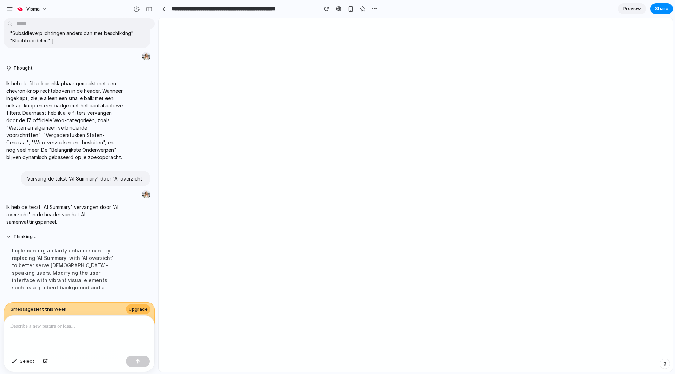
scroll to position [0, 0]
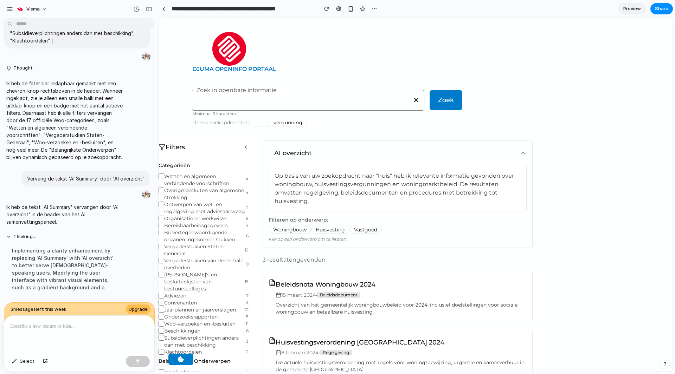
click at [244, 145] on icon at bounding box center [246, 148] width 6 height 6
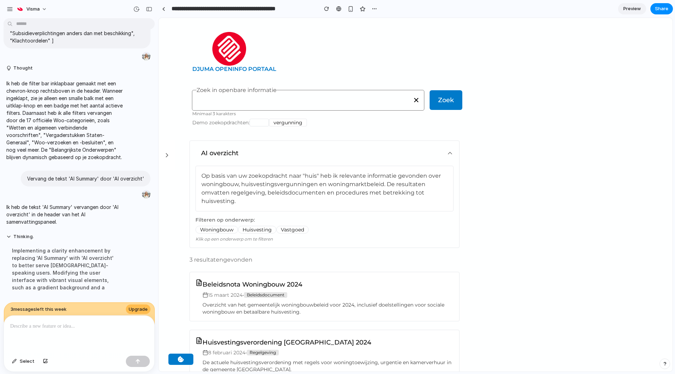
click at [319, 153] on button "AI overzicht" at bounding box center [324, 153] width 269 height 25
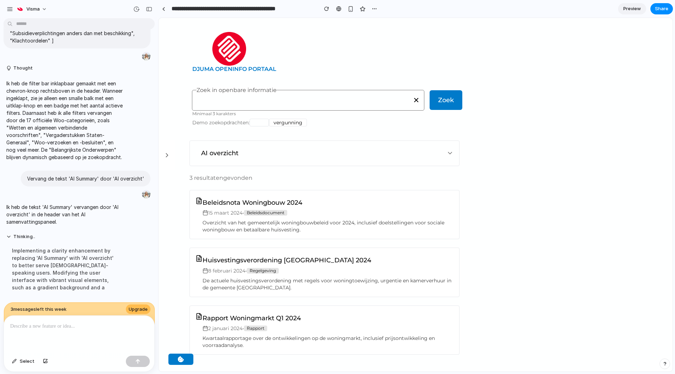
click at [319, 153] on button "AI overzicht" at bounding box center [324, 153] width 269 height 25
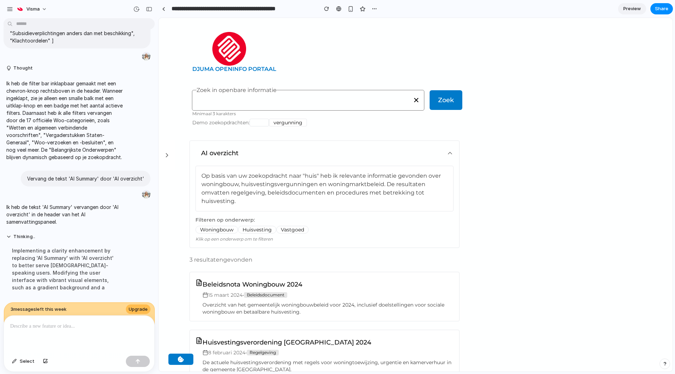
click at [319, 153] on button "AI overzicht" at bounding box center [324, 153] width 269 height 25
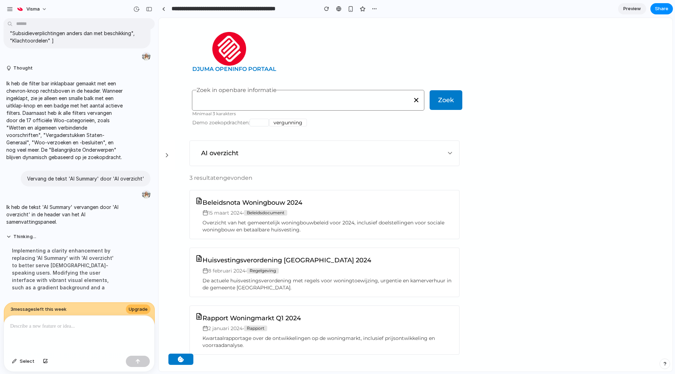
click at [319, 152] on button "AI overzicht" at bounding box center [324, 153] width 269 height 25
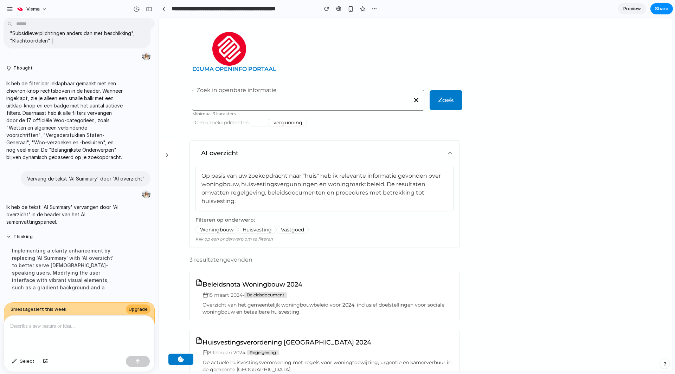
click at [319, 152] on button "AI overzicht" at bounding box center [324, 153] width 269 height 25
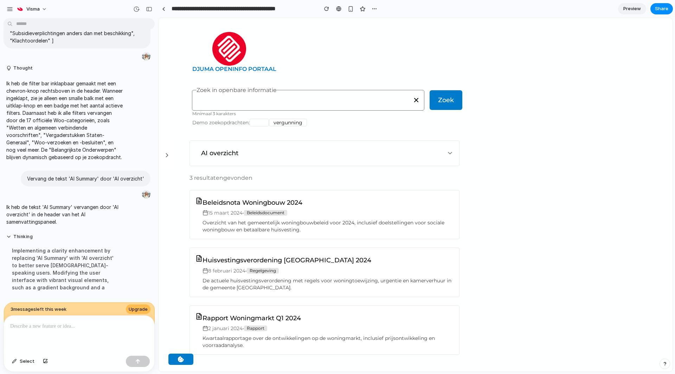
click at [319, 152] on button "AI overzicht" at bounding box center [324, 153] width 269 height 25
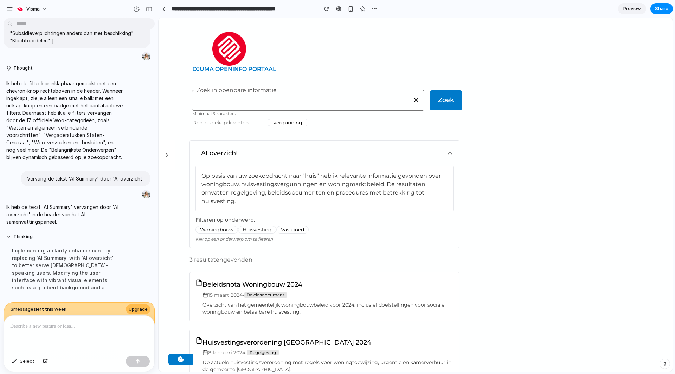
click at [455, 149] on button "AI overzicht" at bounding box center [324, 153] width 269 height 25
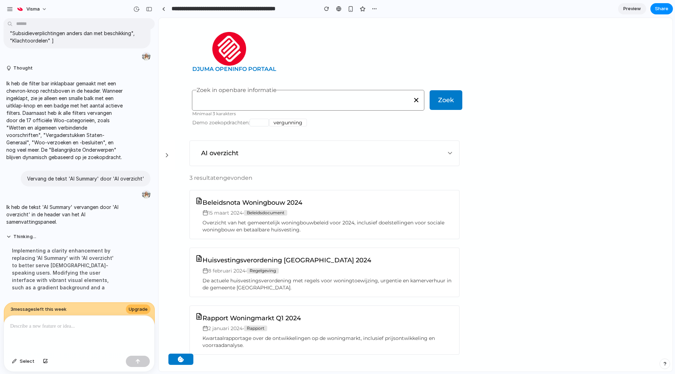
click at [448, 153] on icon at bounding box center [450, 153] width 7 height 7
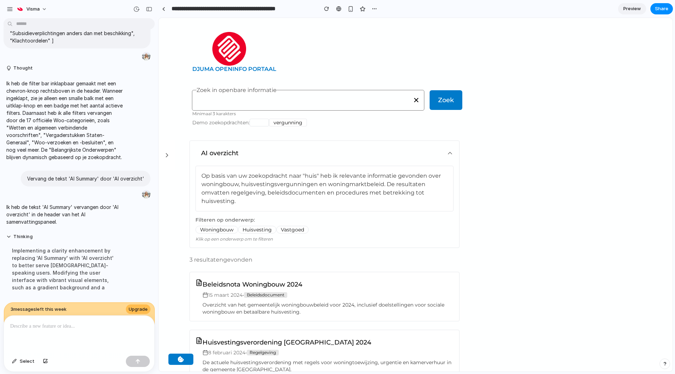
click at [448, 153] on icon at bounding box center [450, 153] width 7 height 7
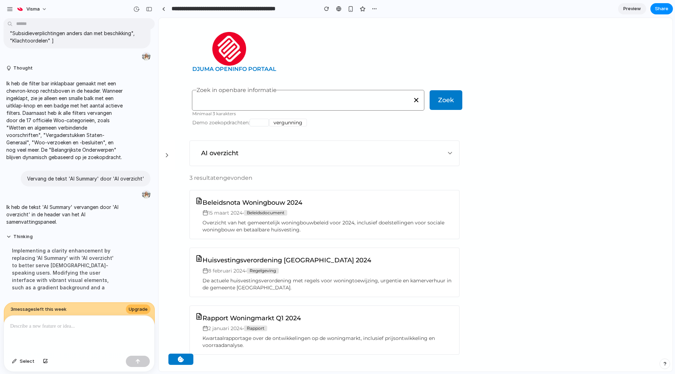
click at [356, 155] on button "AI overzicht" at bounding box center [324, 153] width 269 height 25
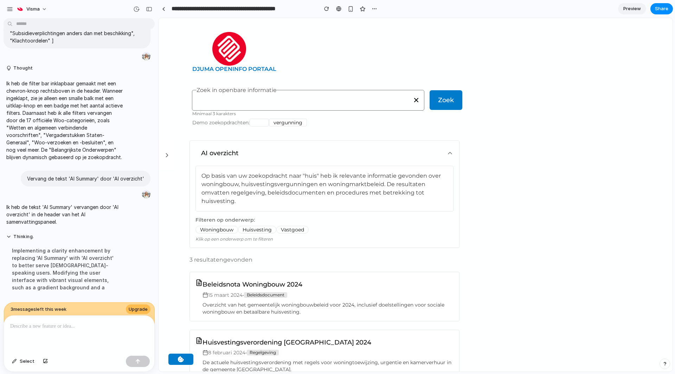
click at [356, 155] on button "AI overzicht" at bounding box center [324, 153] width 269 height 25
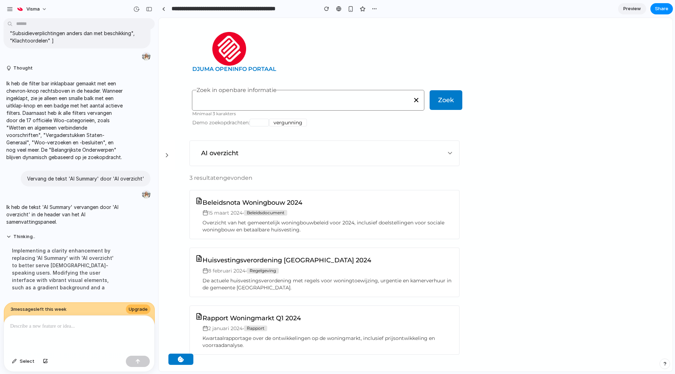
click at [356, 155] on button "AI overzicht" at bounding box center [324, 153] width 269 height 25
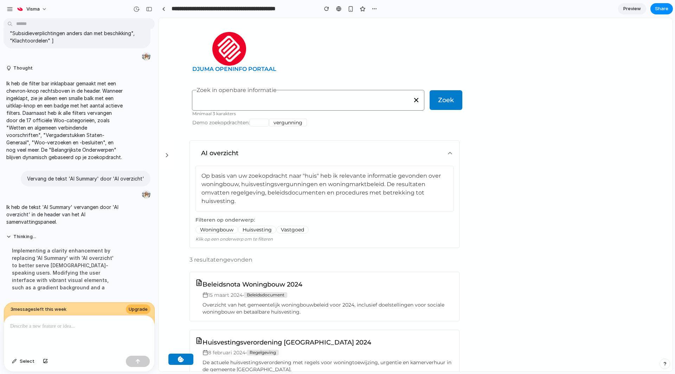
click at [170, 156] on icon at bounding box center [166, 155] width 7 height 7
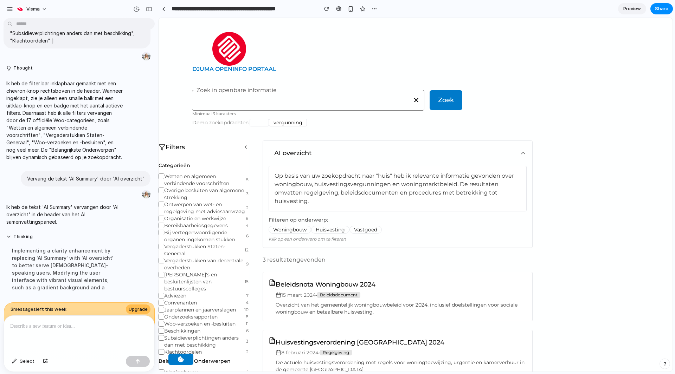
click at [244, 147] on icon at bounding box center [246, 148] width 6 height 6
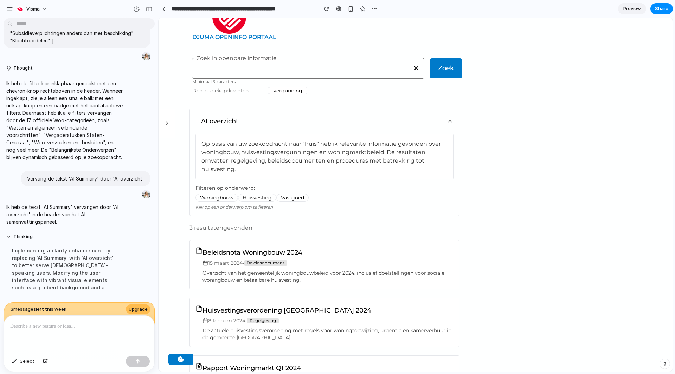
scroll to position [35, 0]
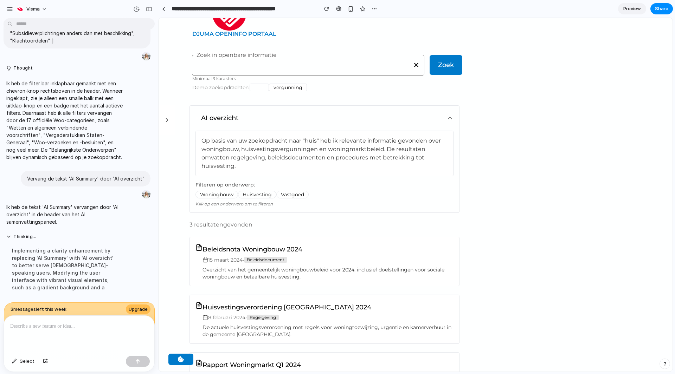
click at [267, 64] on input "Zoek in openbare informatie" at bounding box center [308, 66] width 223 height 7
click at [290, 86] on button "vergunning" at bounding box center [288, 88] width 38 height 8
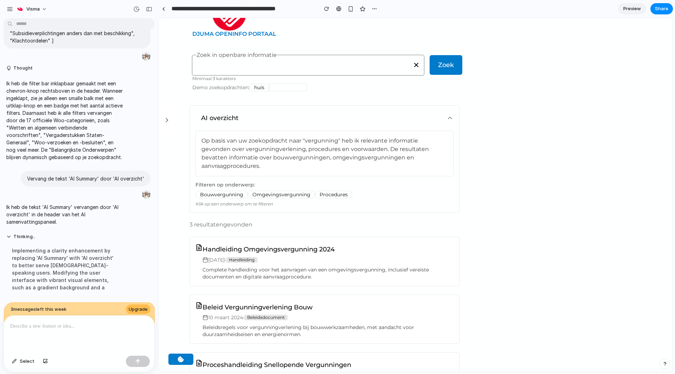
click at [255, 66] on input "Zoek in openbare informatie" at bounding box center [308, 66] width 223 height 7
type input "**********"
click at [254, 81] on lib-search "**********" at bounding box center [308, 68] width 232 height 32
click at [256, 85] on button "huis" at bounding box center [259, 88] width 19 height 8
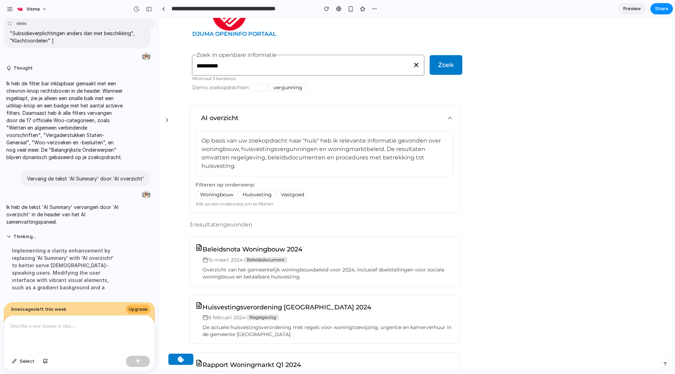
click at [282, 86] on button "vergunning" at bounding box center [288, 88] width 38 height 8
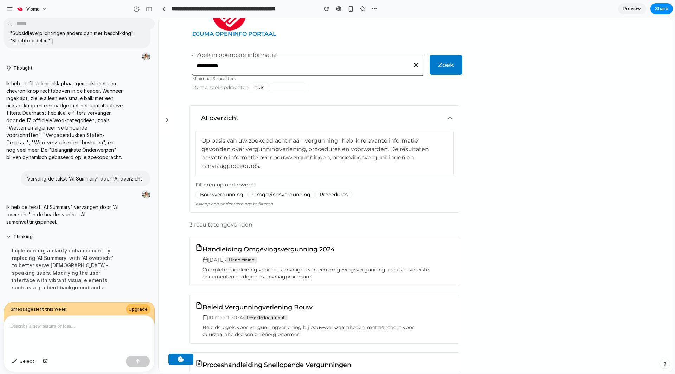
click at [231, 63] on input "**********" at bounding box center [308, 66] width 223 height 7
click at [288, 86] on button "vergunning" at bounding box center [288, 88] width 38 height 8
click at [265, 89] on button "huis" at bounding box center [259, 88] width 19 height 8
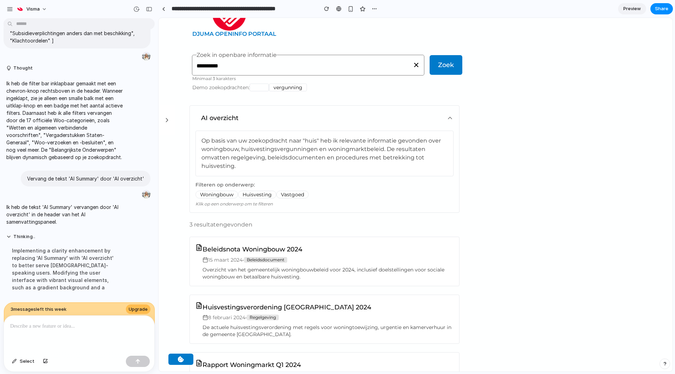
click at [285, 87] on button "vergunning" at bounding box center [288, 88] width 38 height 8
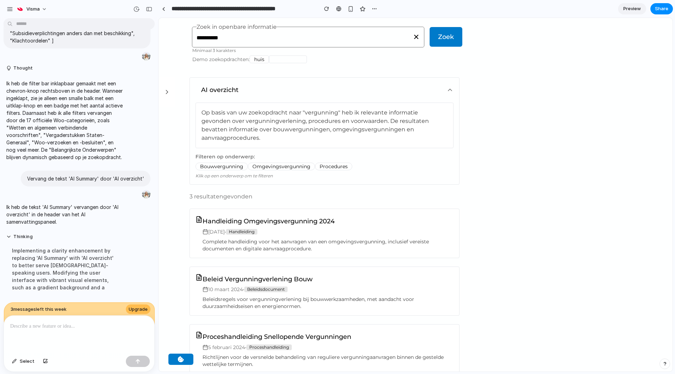
scroll to position [85, 0]
